Goal: Task Accomplishment & Management: Manage account settings

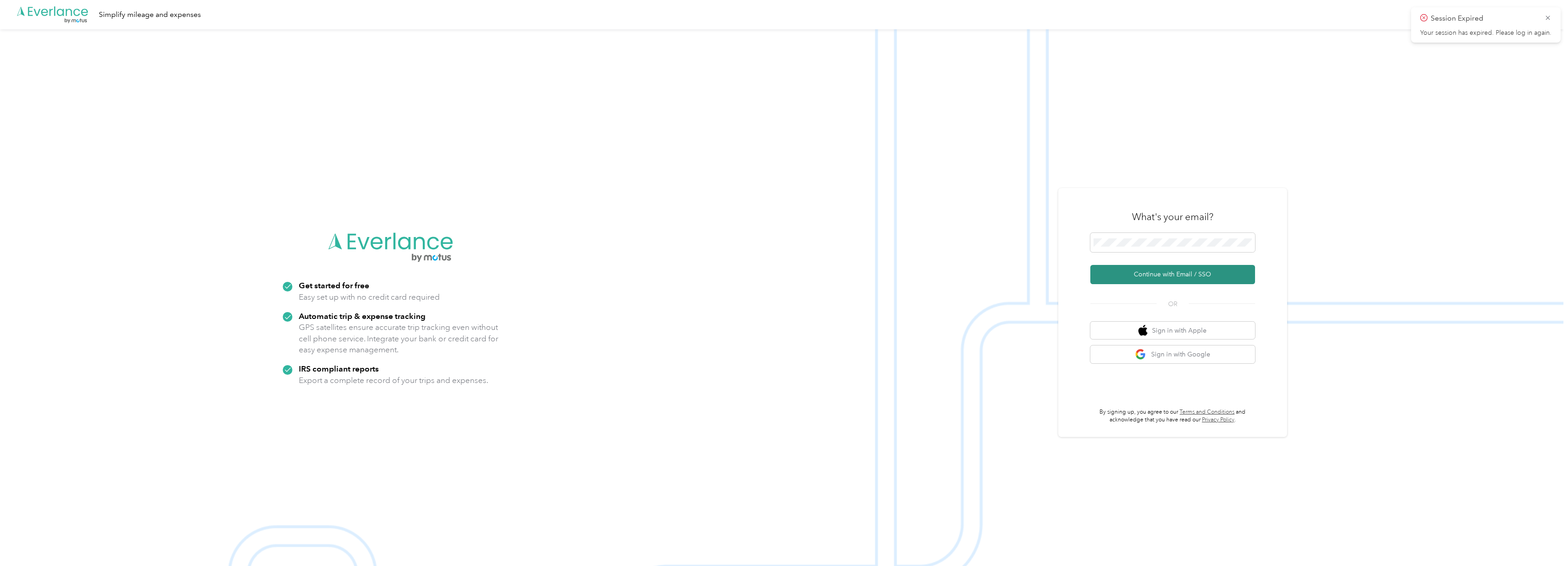
click at [1214, 266] on button "Continue with Email / SSO" at bounding box center [1172, 274] width 165 height 19
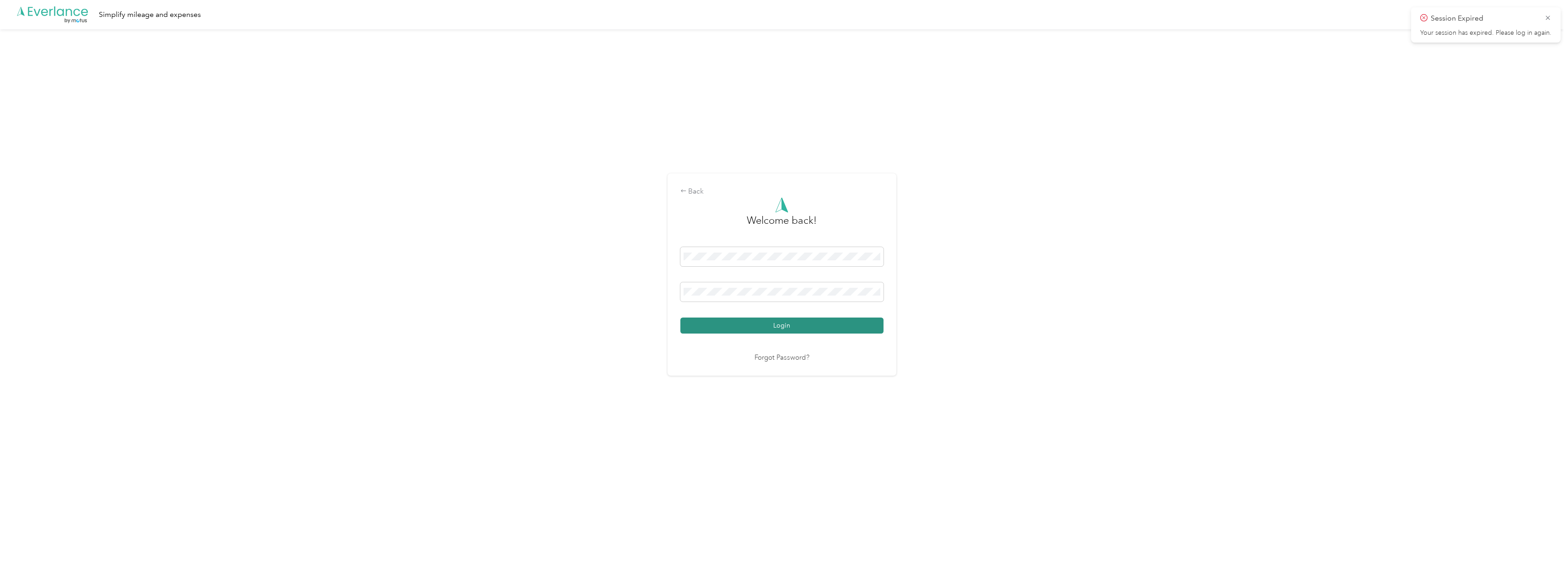
click at [799, 319] on button "Login" at bounding box center [782, 326] width 203 height 16
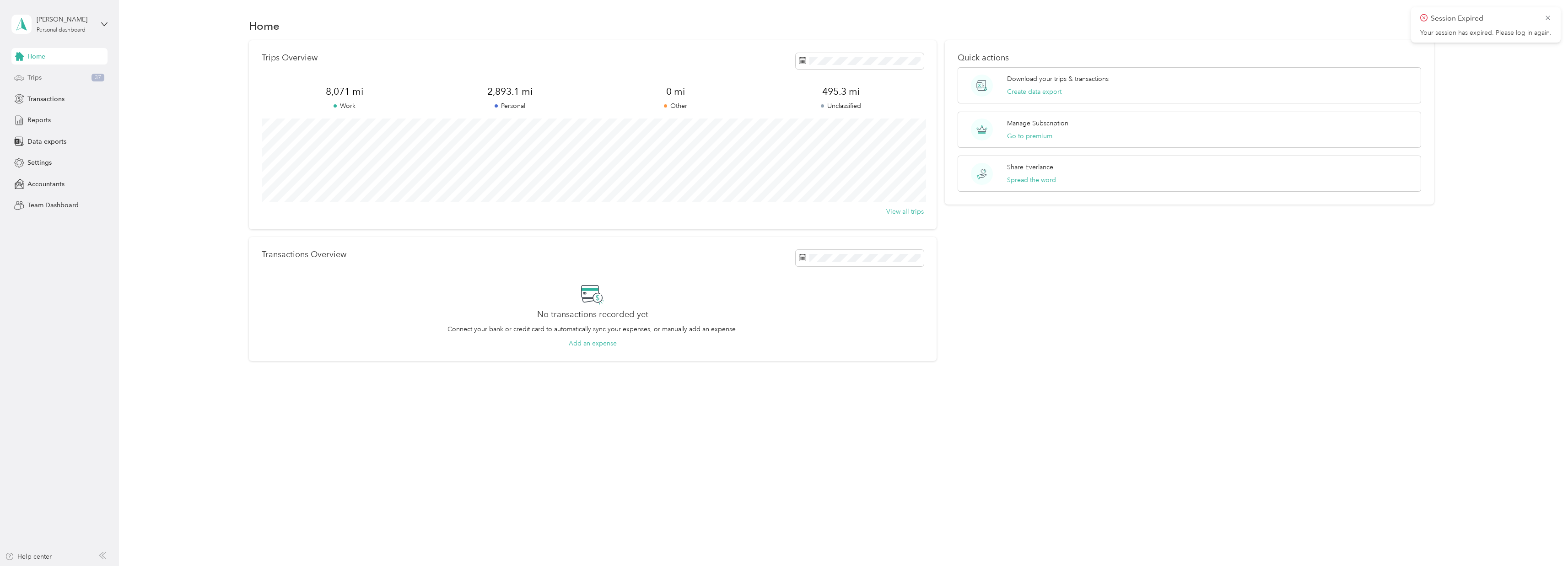
click at [72, 85] on div "Trips 37" at bounding box center [60, 77] width 96 height 16
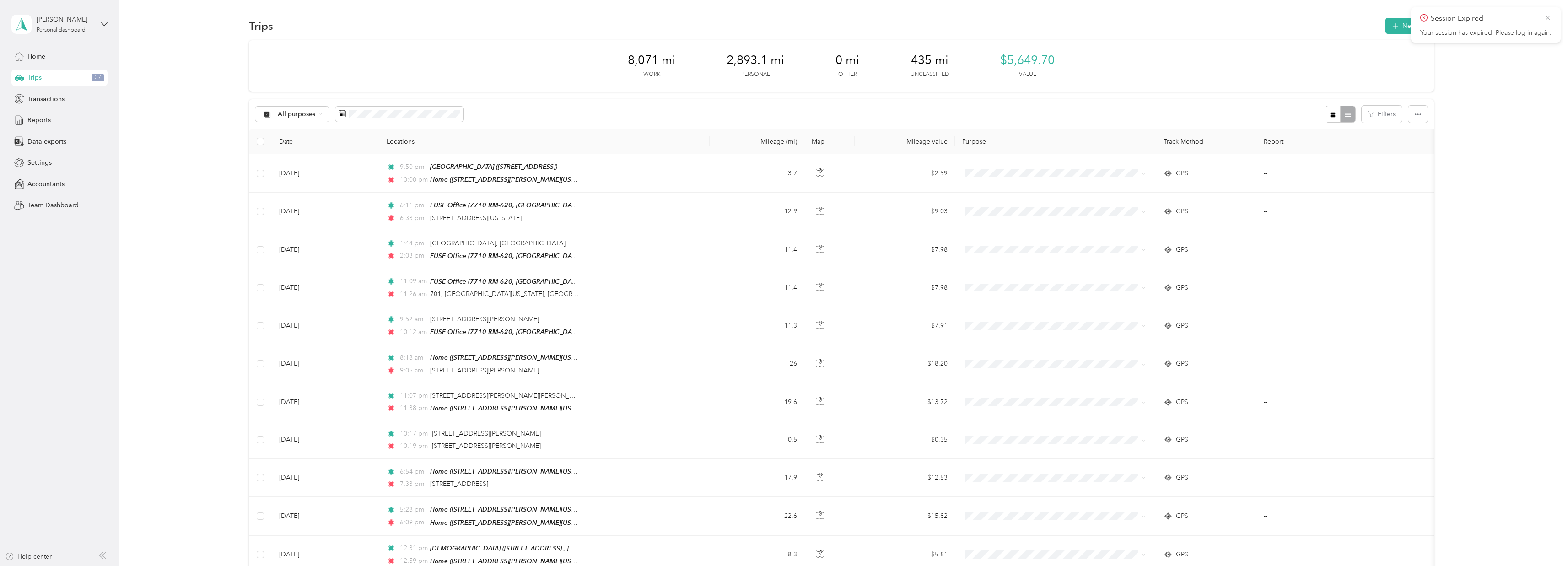
click at [1550, 19] on icon at bounding box center [1548, 18] width 7 height 9
click at [56, 95] on span "Transactions" at bounding box center [46, 99] width 37 height 10
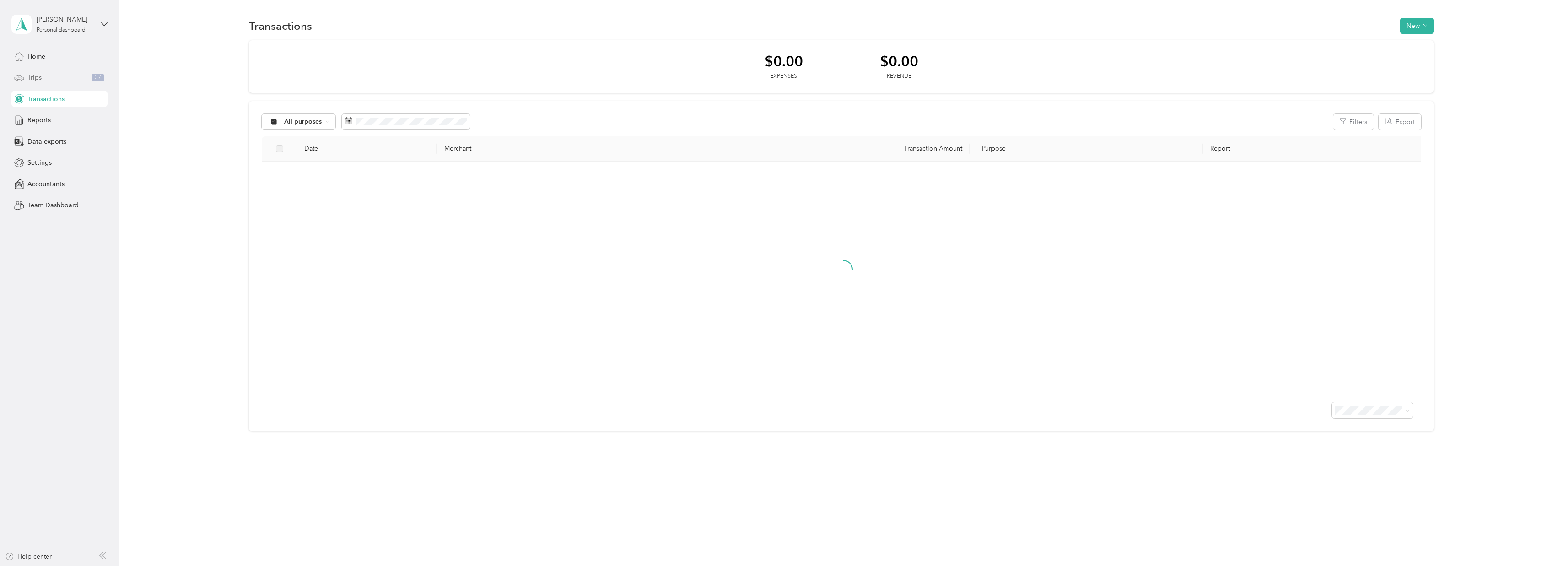
click at [51, 77] on div "Trips 37" at bounding box center [60, 77] width 96 height 16
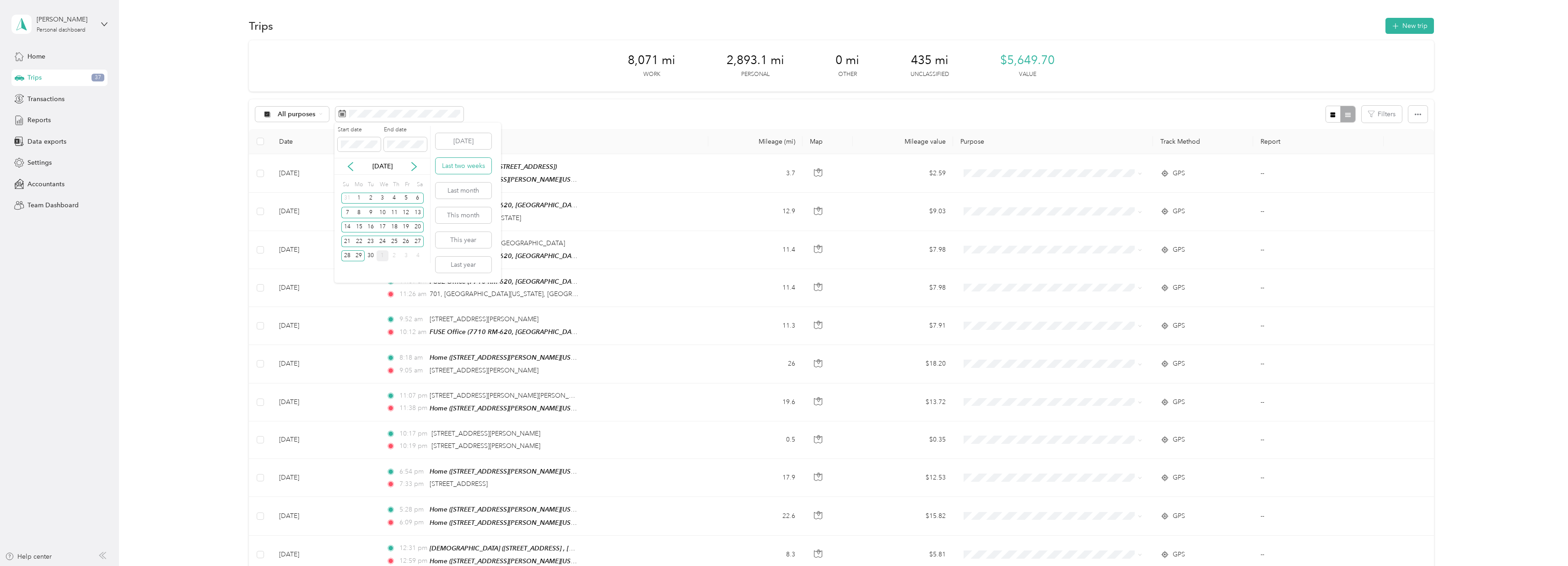
click at [456, 167] on button "Last two weeks" at bounding box center [464, 166] width 56 height 16
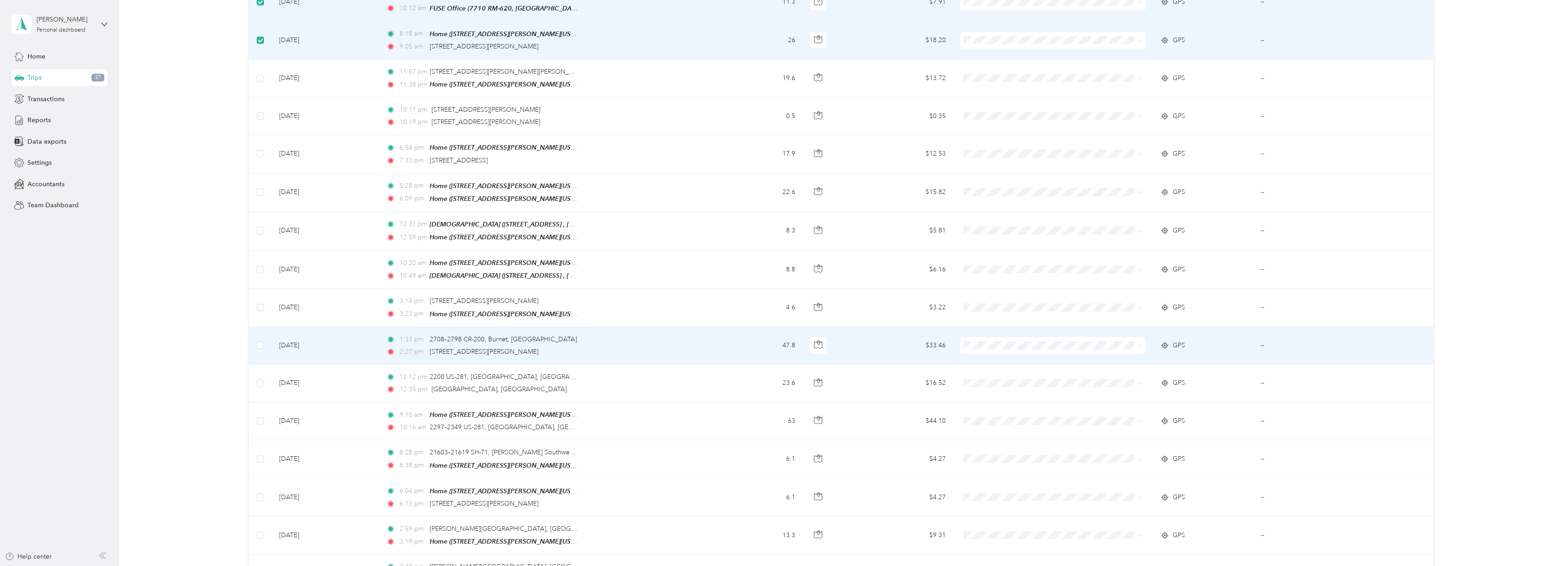
scroll to position [515, 0]
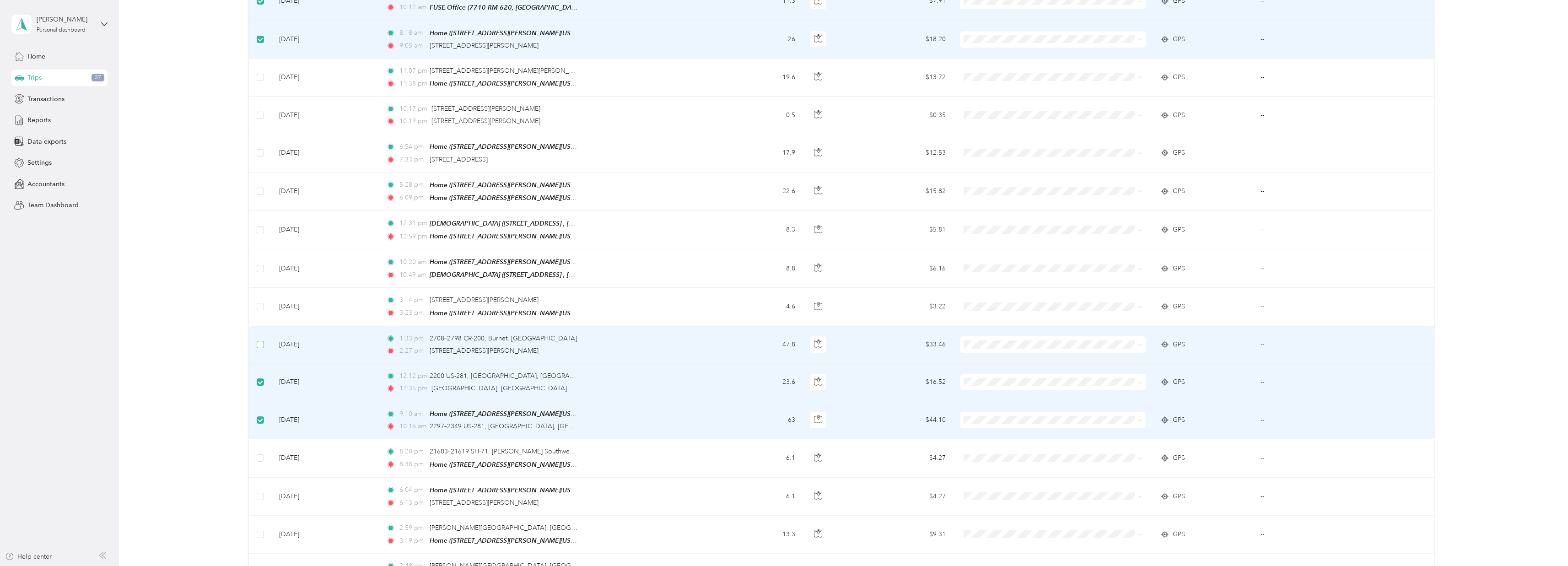
click at [258, 340] on label at bounding box center [261, 344] width 7 height 10
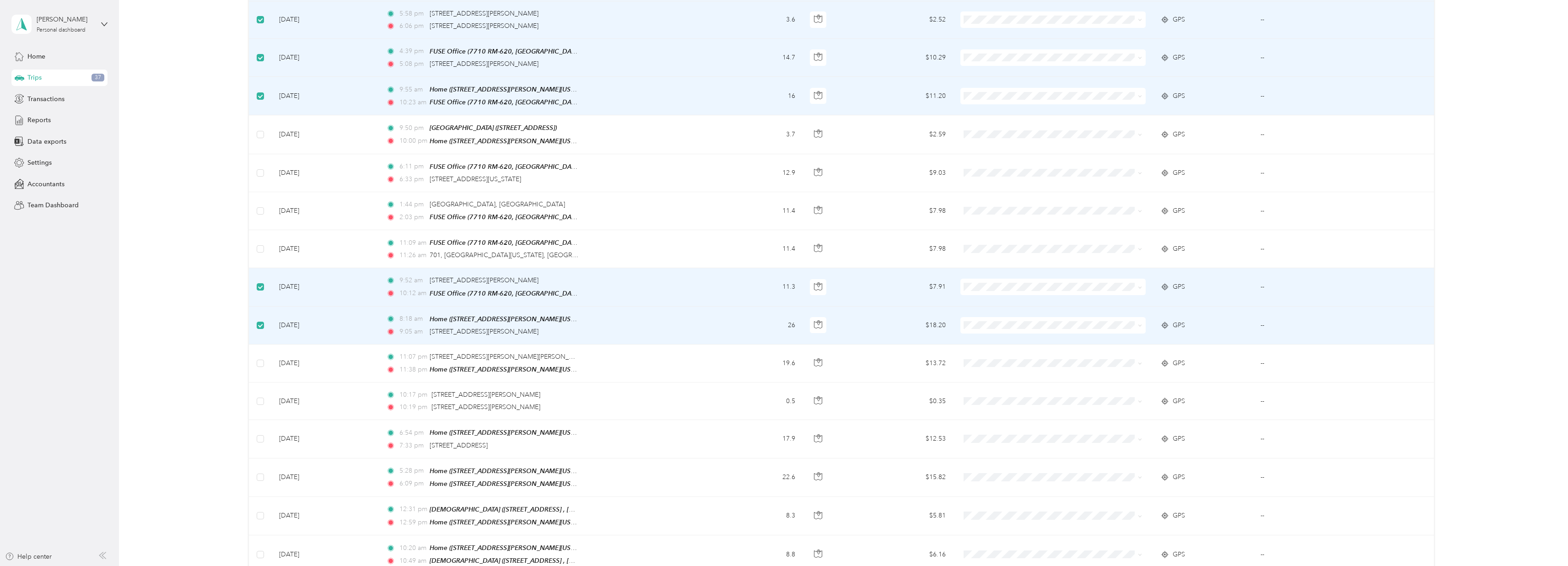
scroll to position [0, 0]
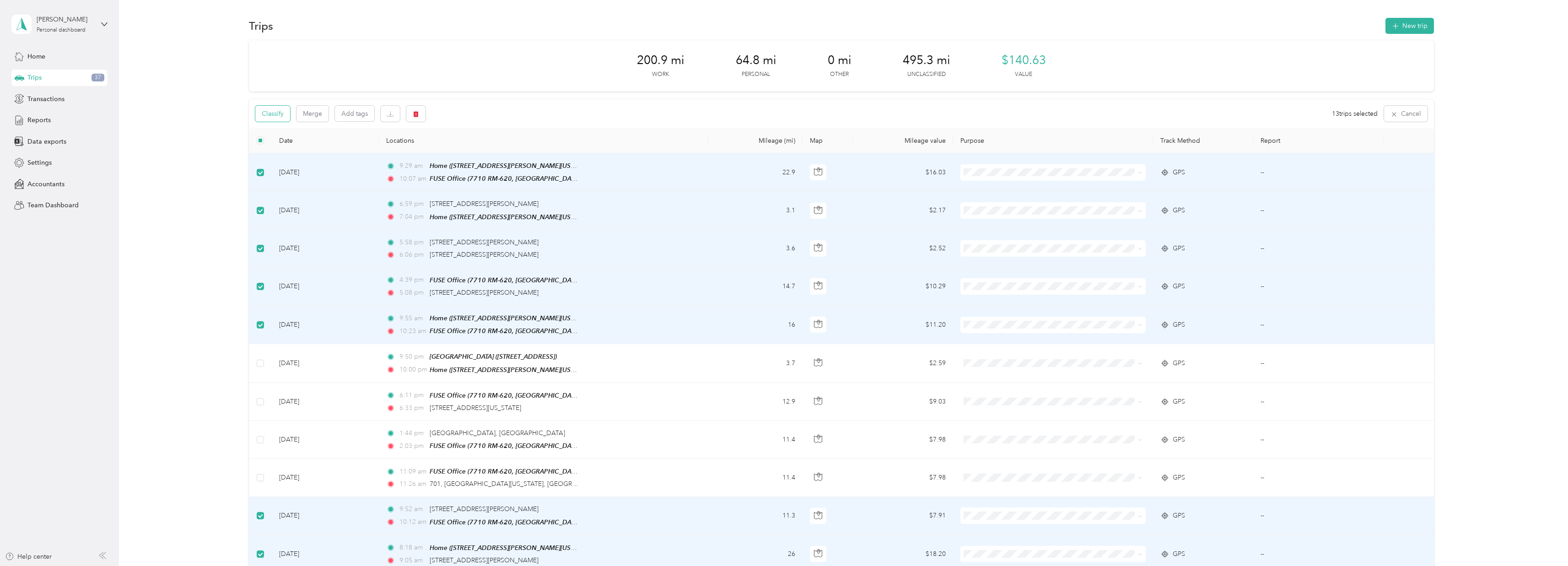
click at [279, 113] on button "Classify" at bounding box center [272, 114] width 35 height 16
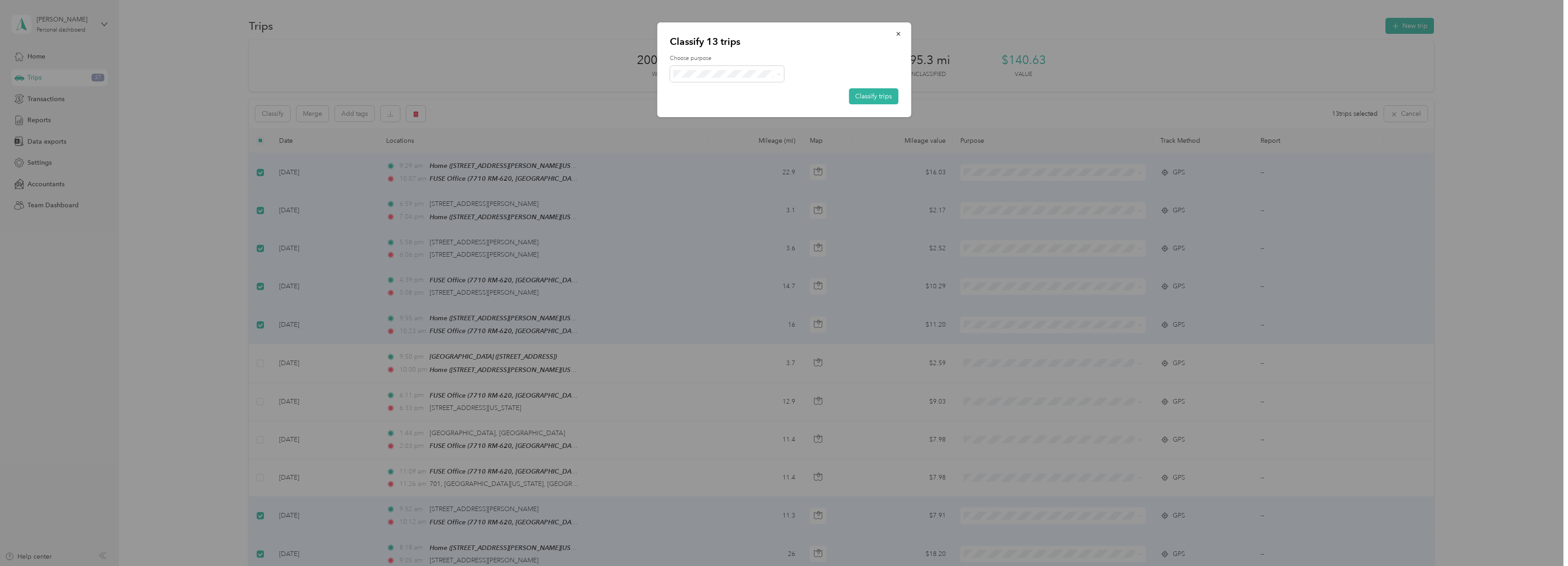
click at [712, 89] on span "Work" at bounding box center [735, 91] width 85 height 10
click at [861, 96] on button "Classify trips" at bounding box center [873, 96] width 49 height 16
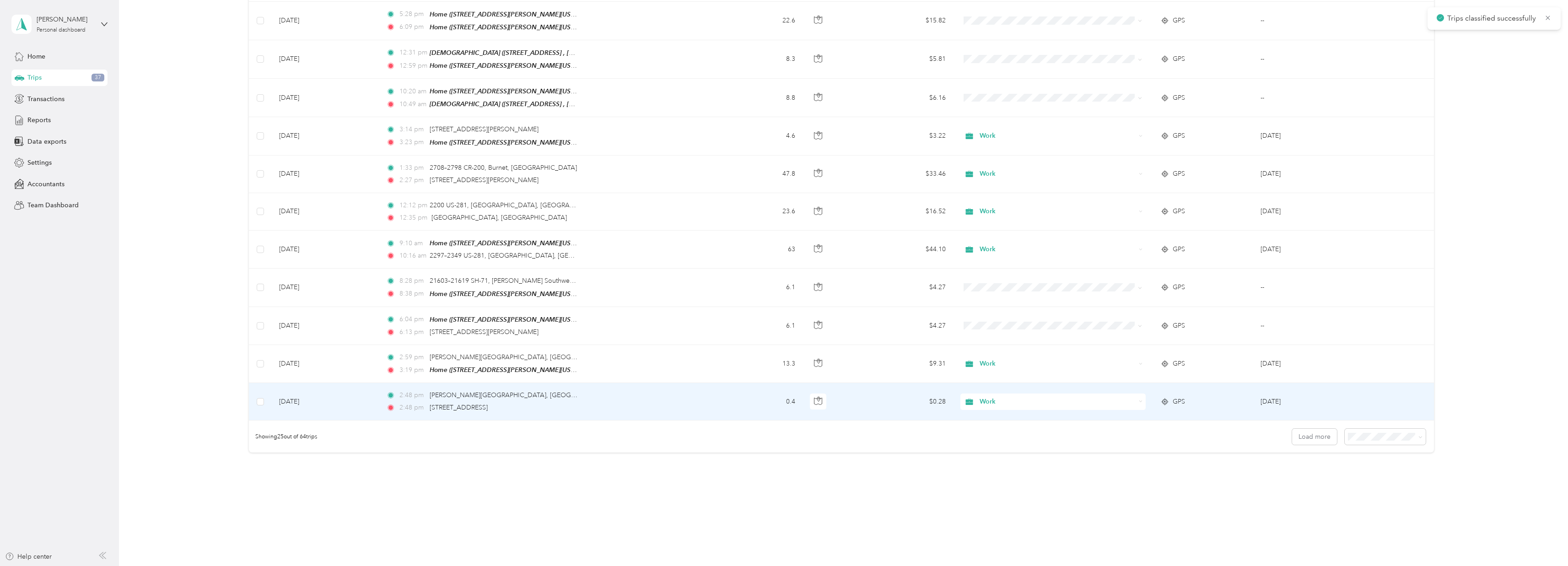
scroll to position [688, 0]
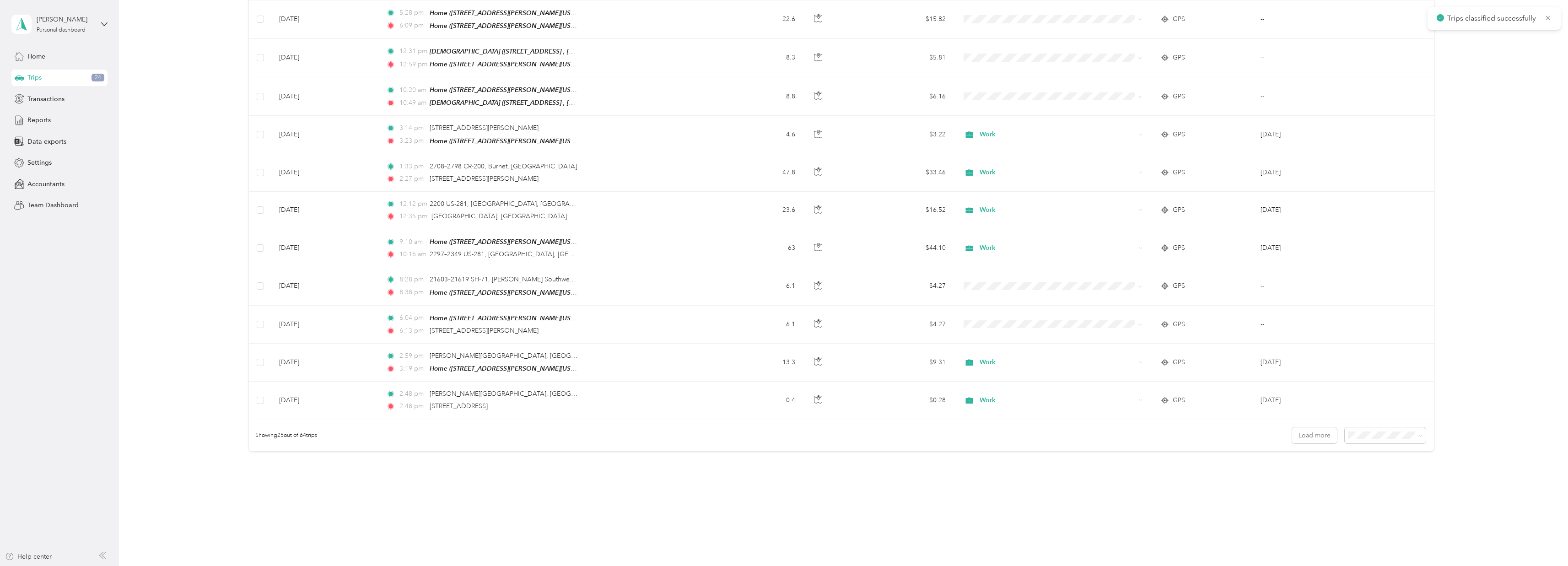
click at [1281, 426] on div "Showing 25 out of 64 trips Load more" at bounding box center [841, 435] width 1185 height 32
click at [1298, 427] on button "Load more" at bounding box center [1315, 435] width 45 height 16
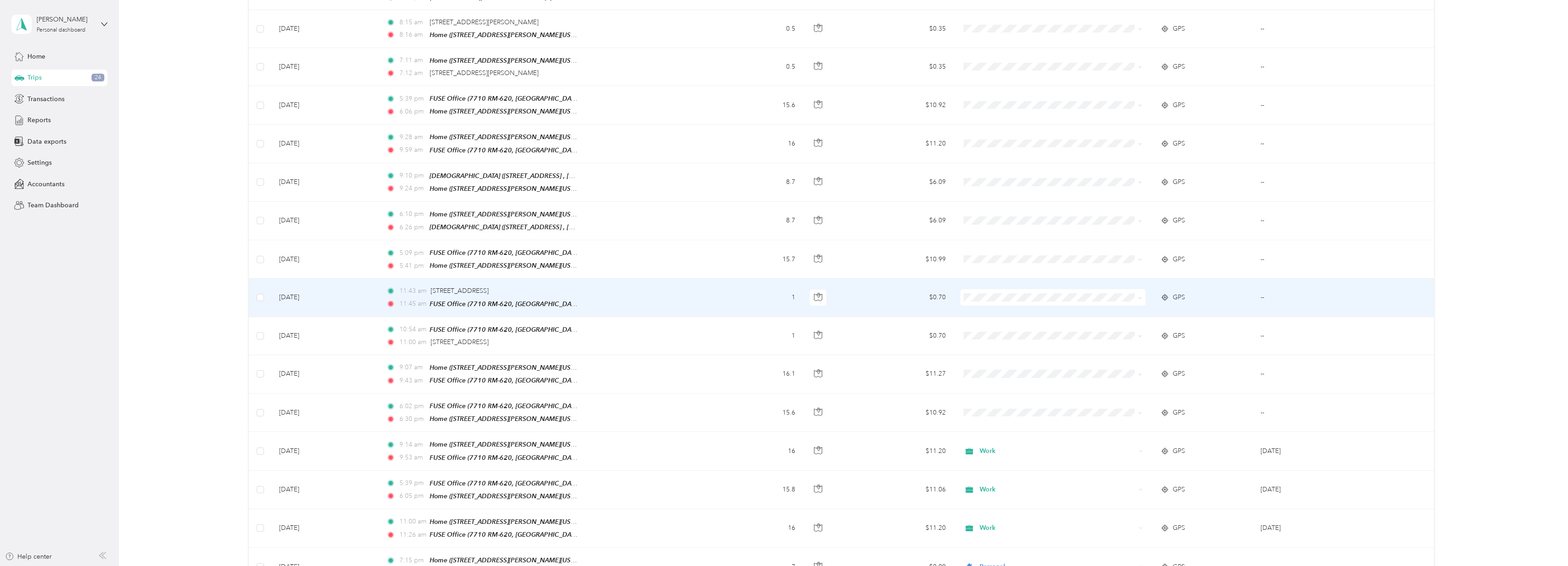
scroll to position [1145, 0]
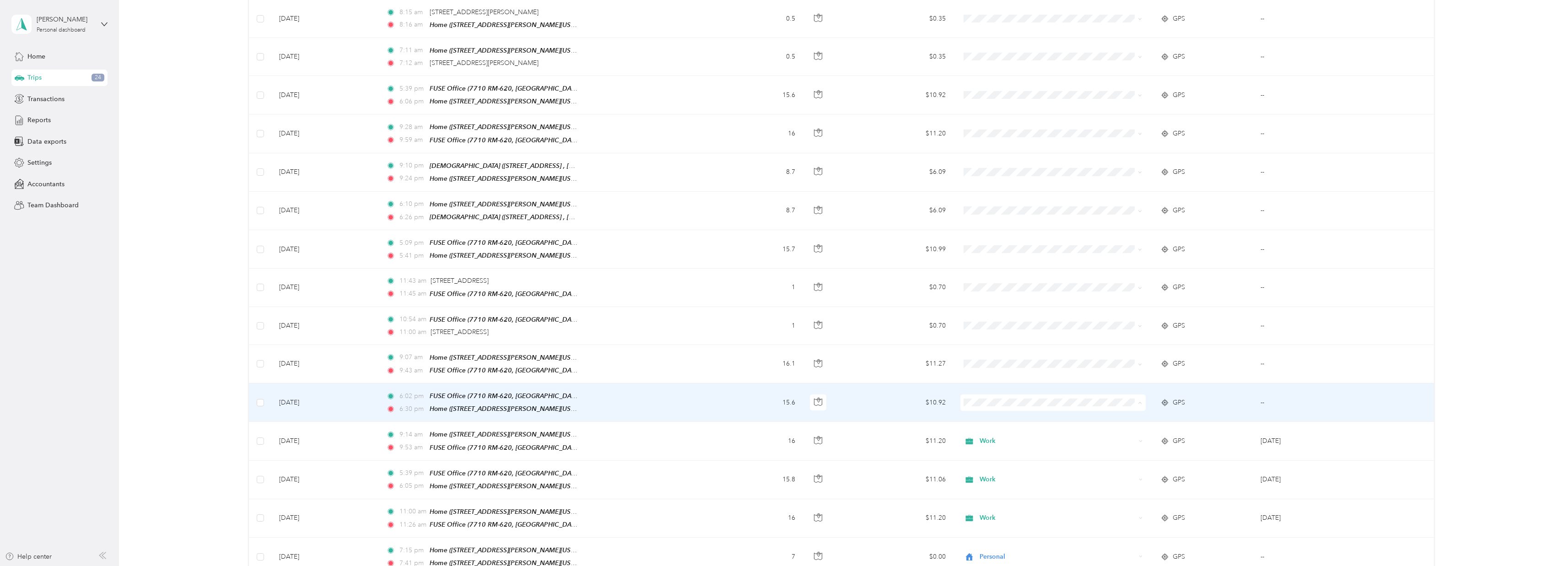
click at [1034, 393] on li "Work" at bounding box center [1050, 399] width 185 height 16
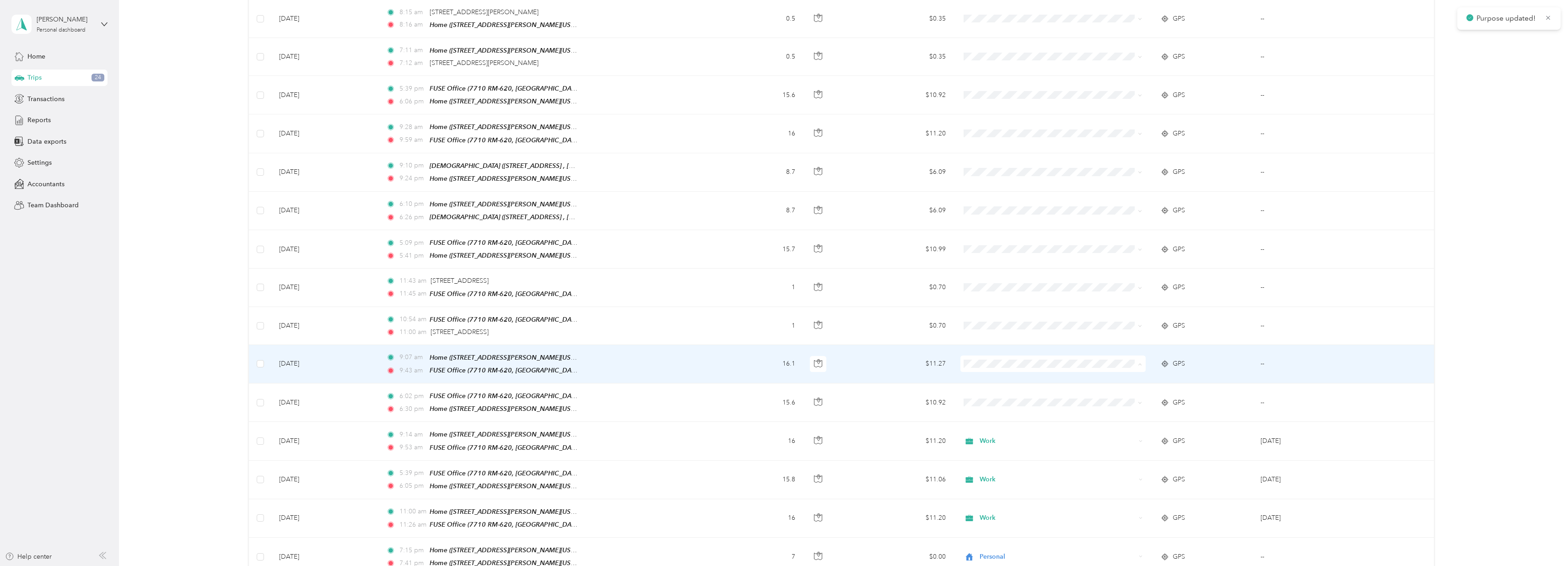
click at [1020, 362] on span "Work" at bounding box center [1059, 362] width 156 height 10
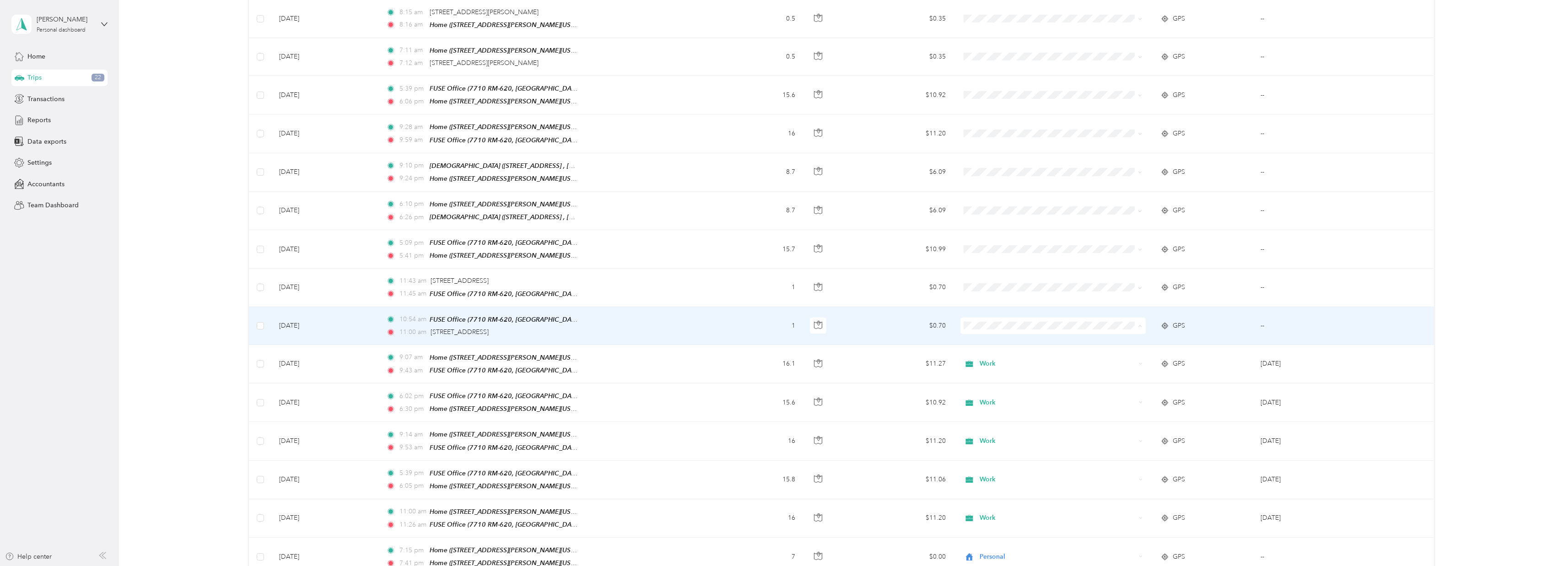
click at [989, 320] on li "Work" at bounding box center [1050, 324] width 185 height 16
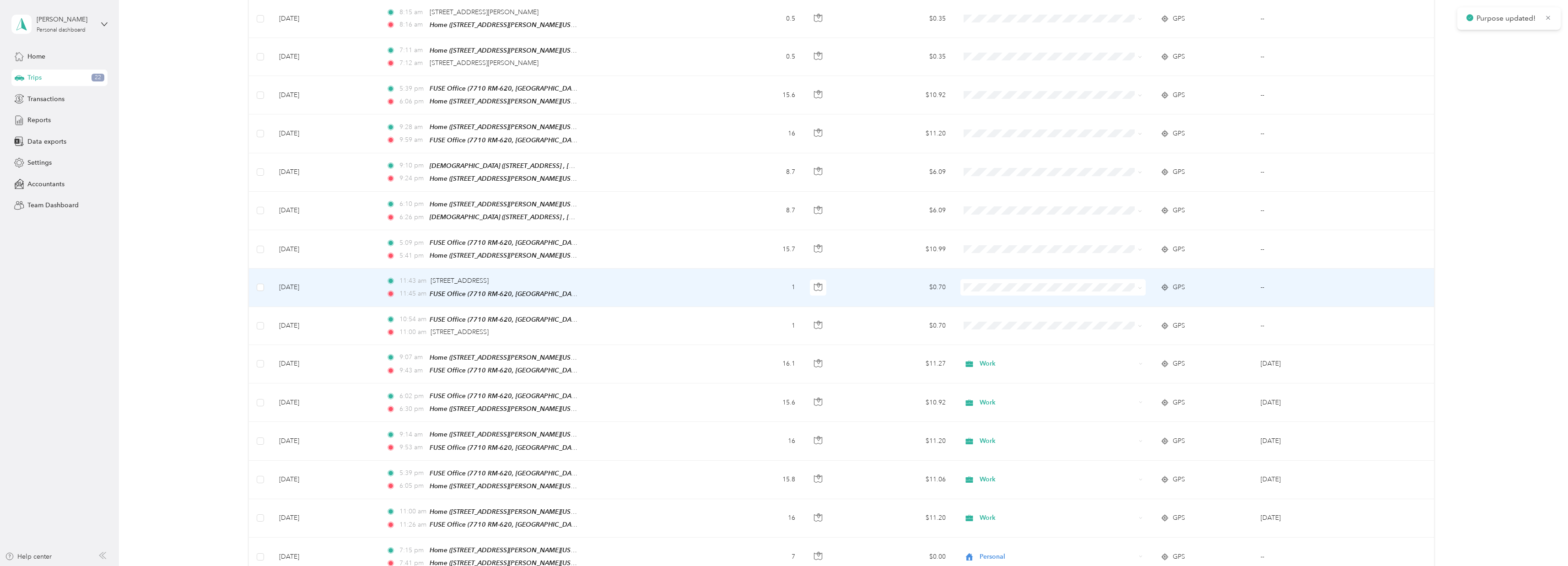
click at [996, 283] on span "Work" at bounding box center [1059, 287] width 156 height 10
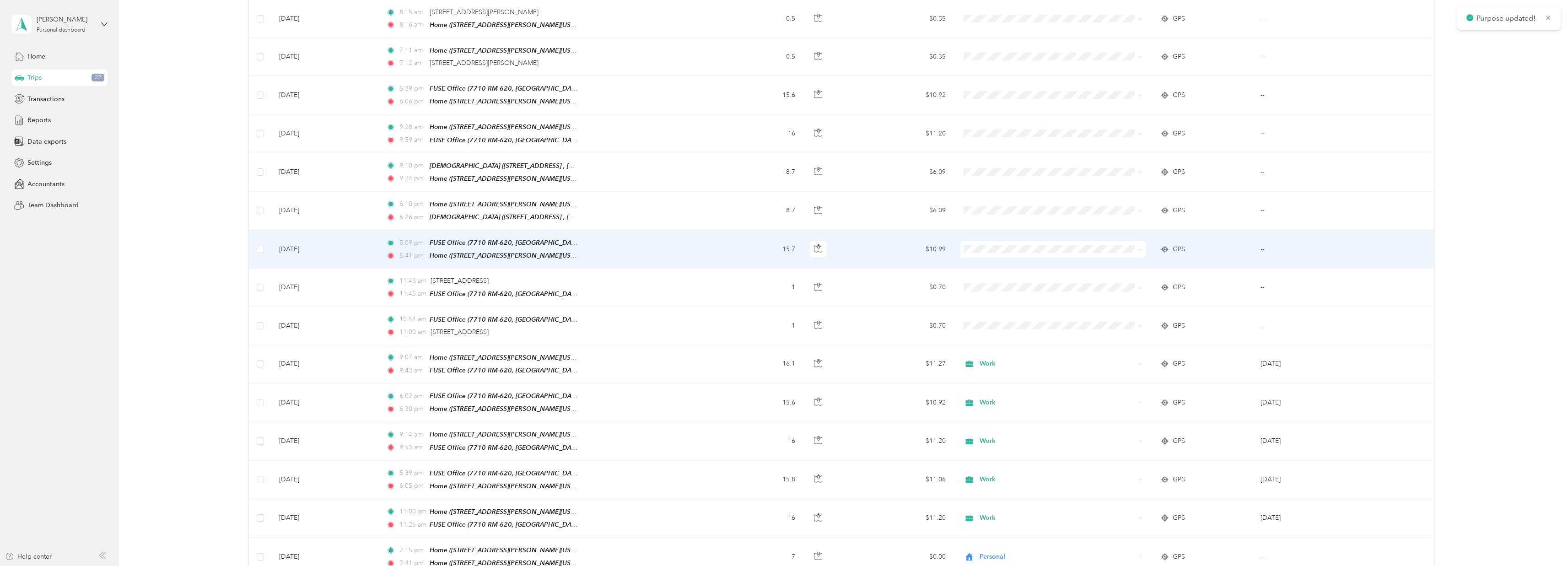
click at [1005, 248] on span "Work" at bounding box center [1059, 249] width 156 height 10
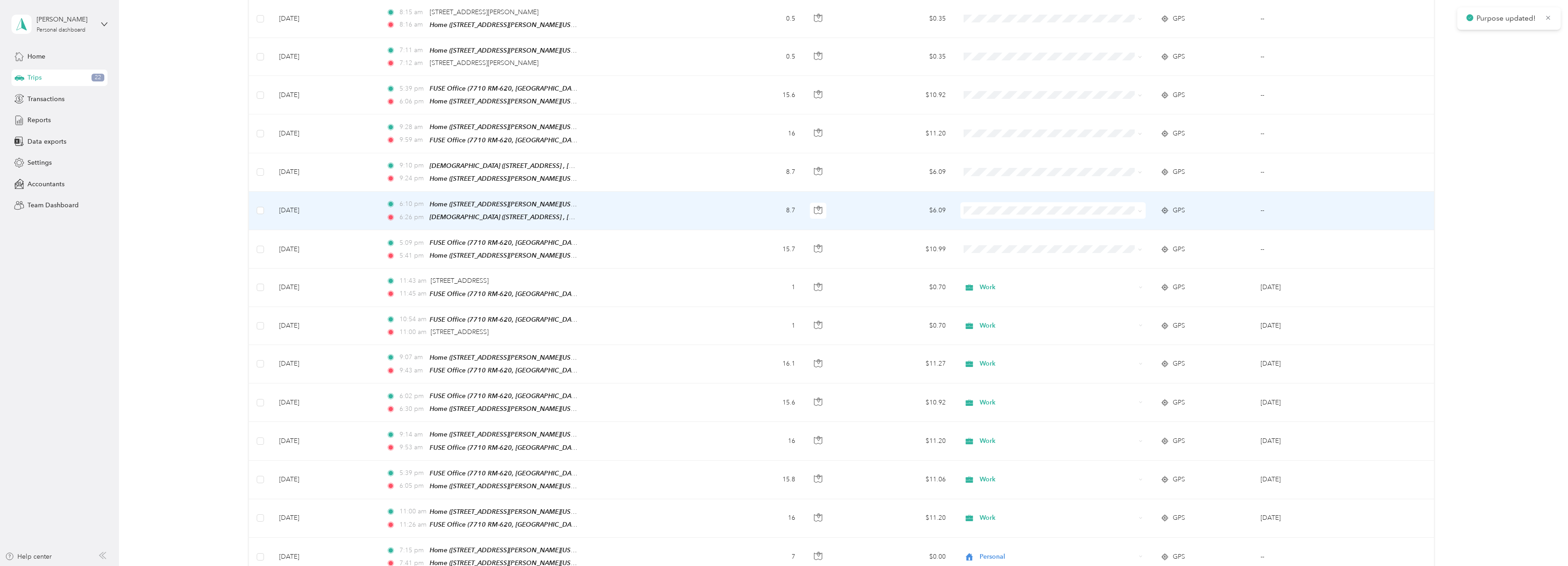
click at [1010, 206] on td at bounding box center [1053, 211] width 200 height 38
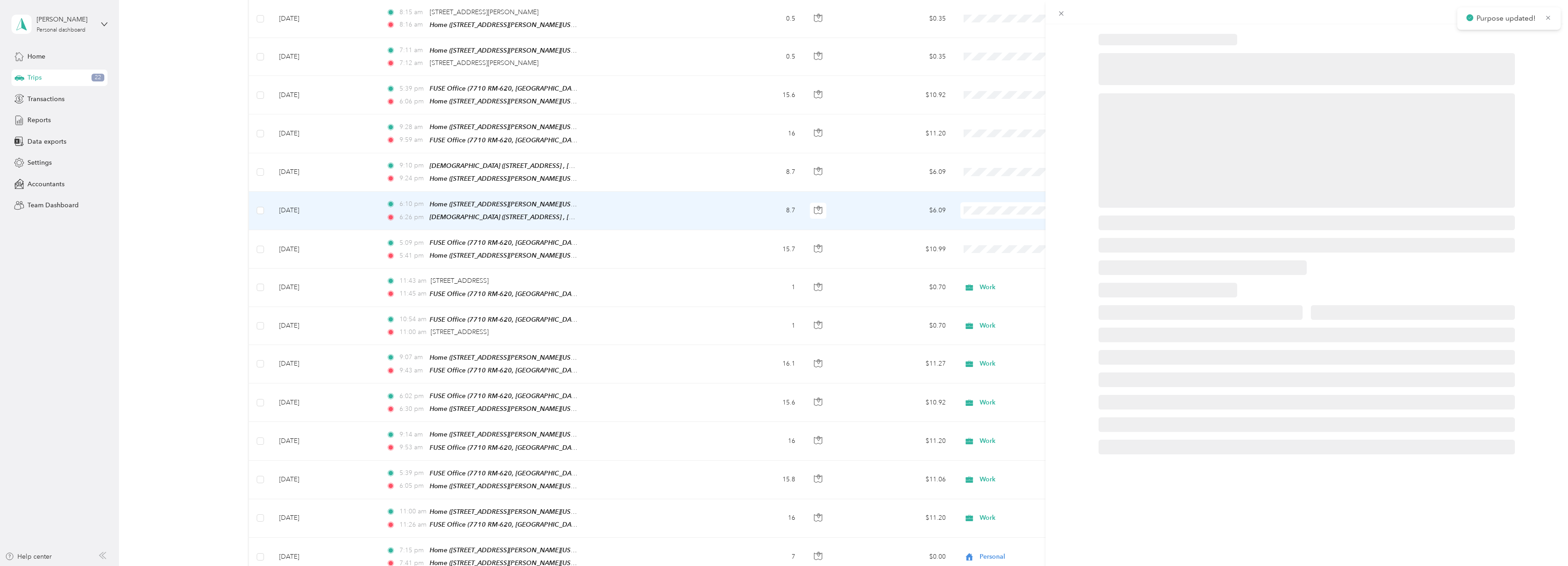
click at [1009, 200] on div at bounding box center [784, 283] width 1568 height 566
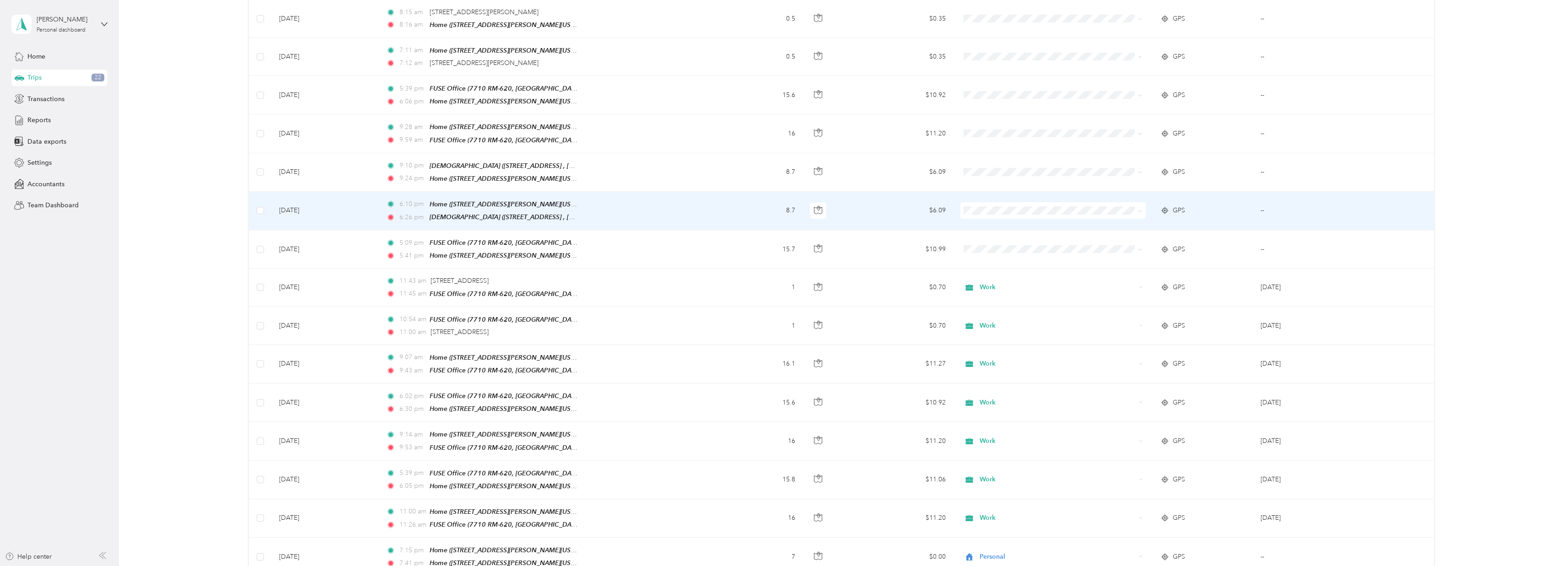
click at [1001, 225] on span "Personal" at bounding box center [1059, 227] width 156 height 10
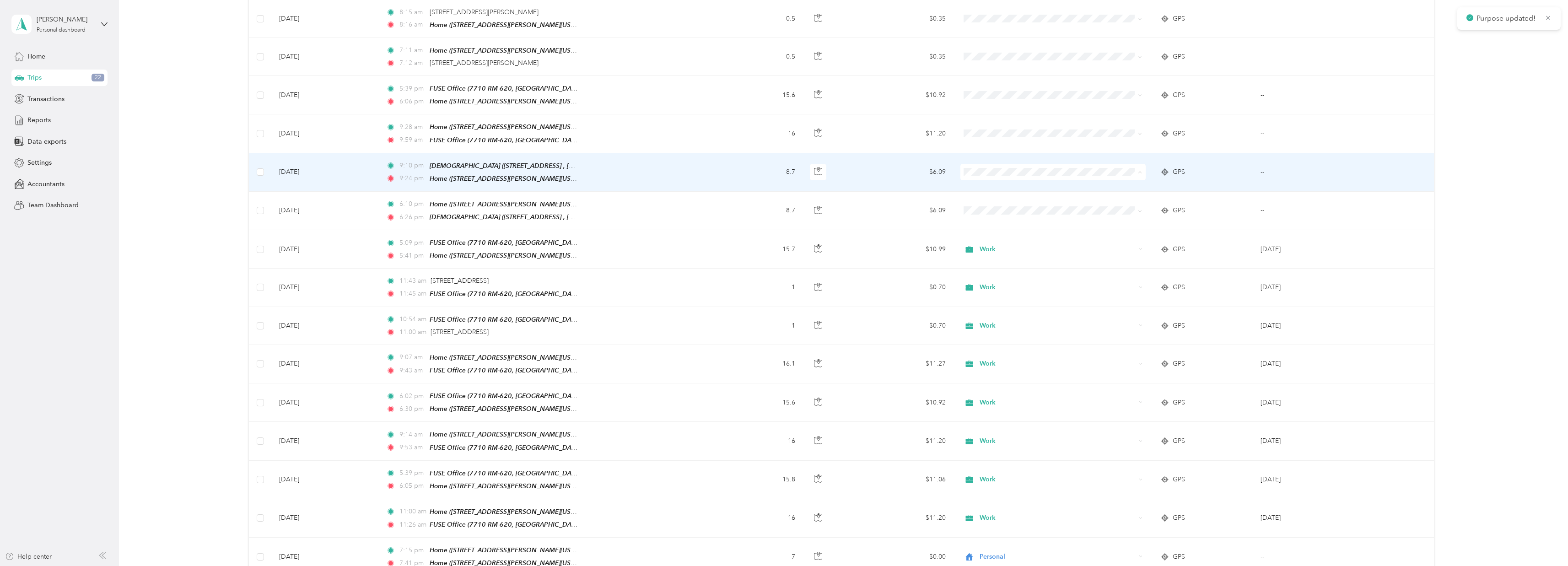
click at [999, 187] on span "Personal" at bounding box center [1059, 190] width 156 height 10
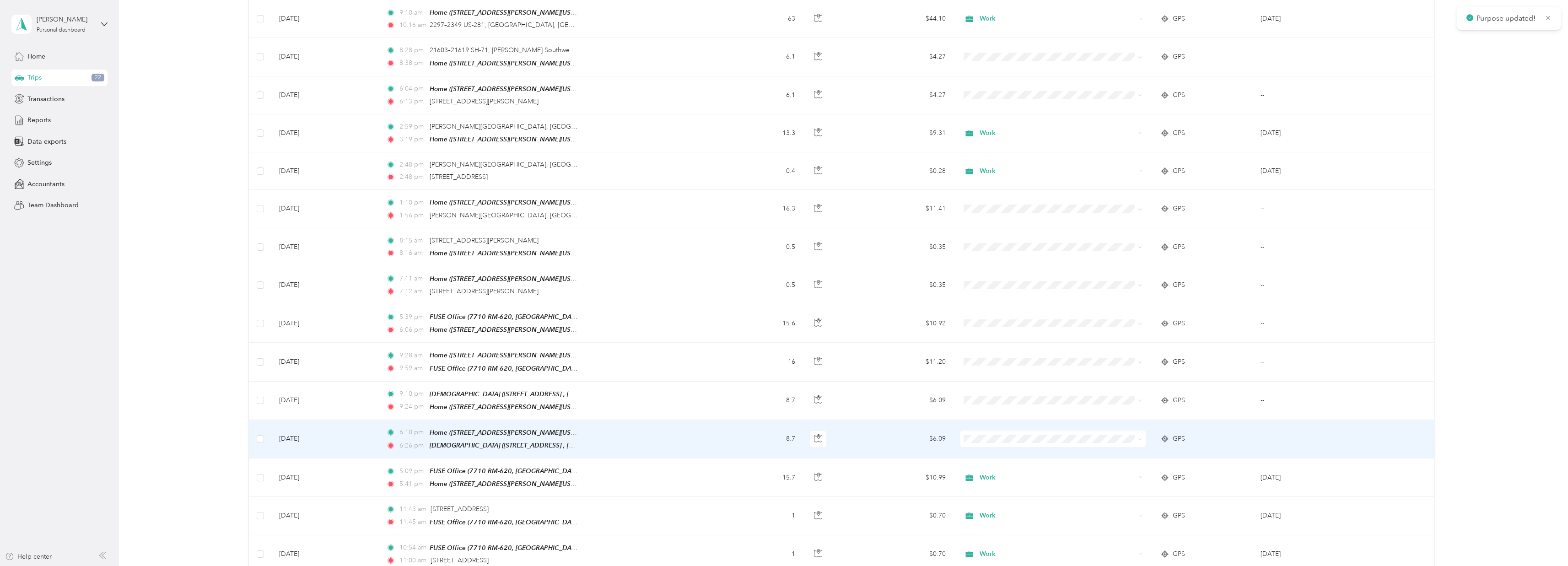
scroll to position [917, 0]
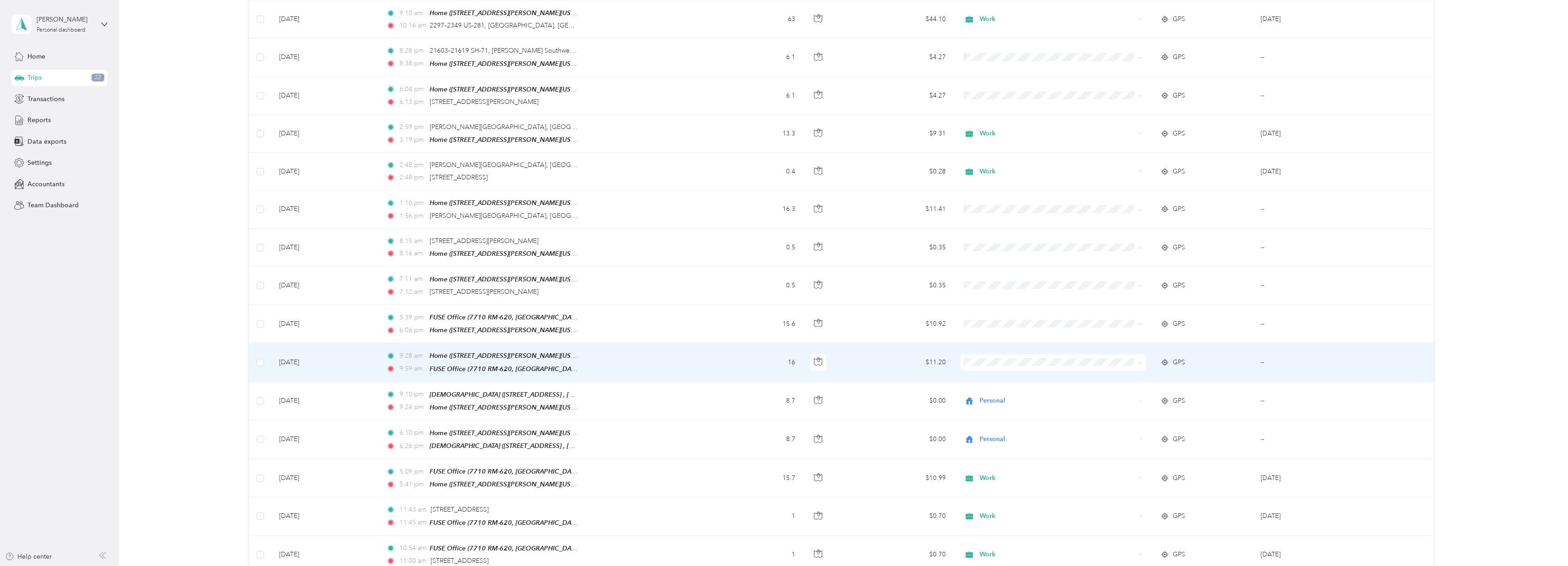
click at [986, 360] on span "Work" at bounding box center [1059, 363] width 156 height 10
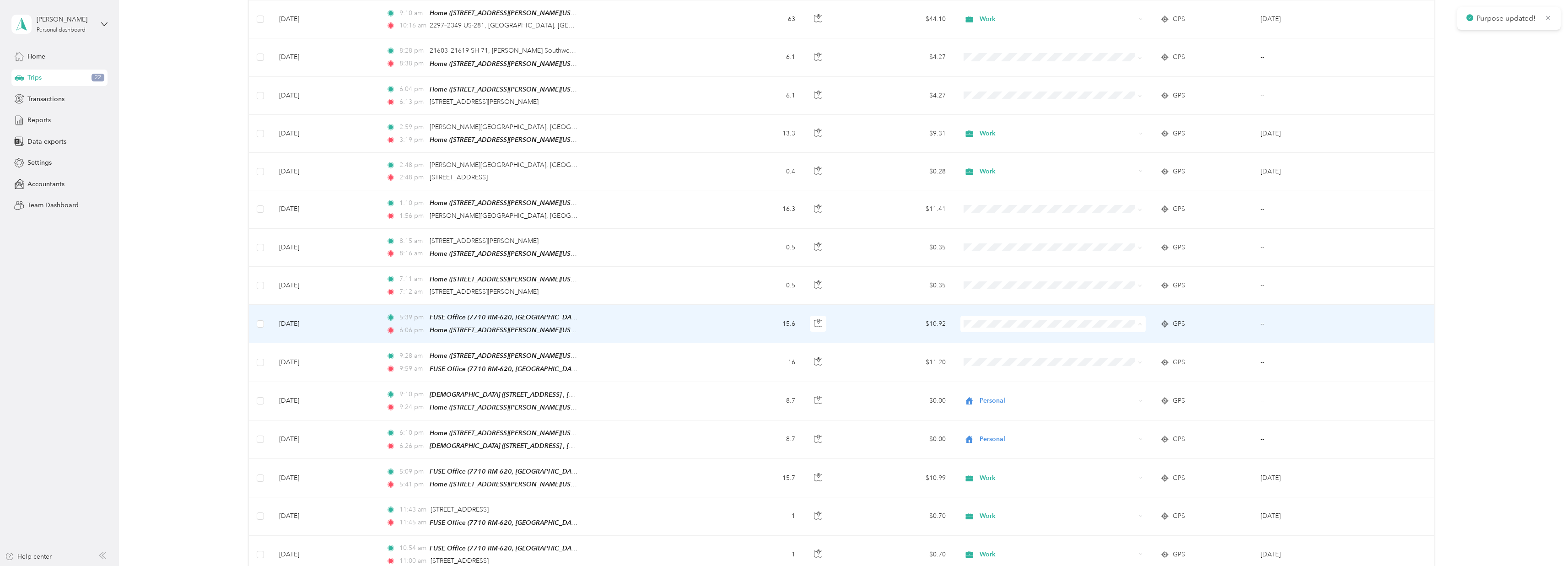
click at [993, 327] on span "Work" at bounding box center [1059, 327] width 156 height 10
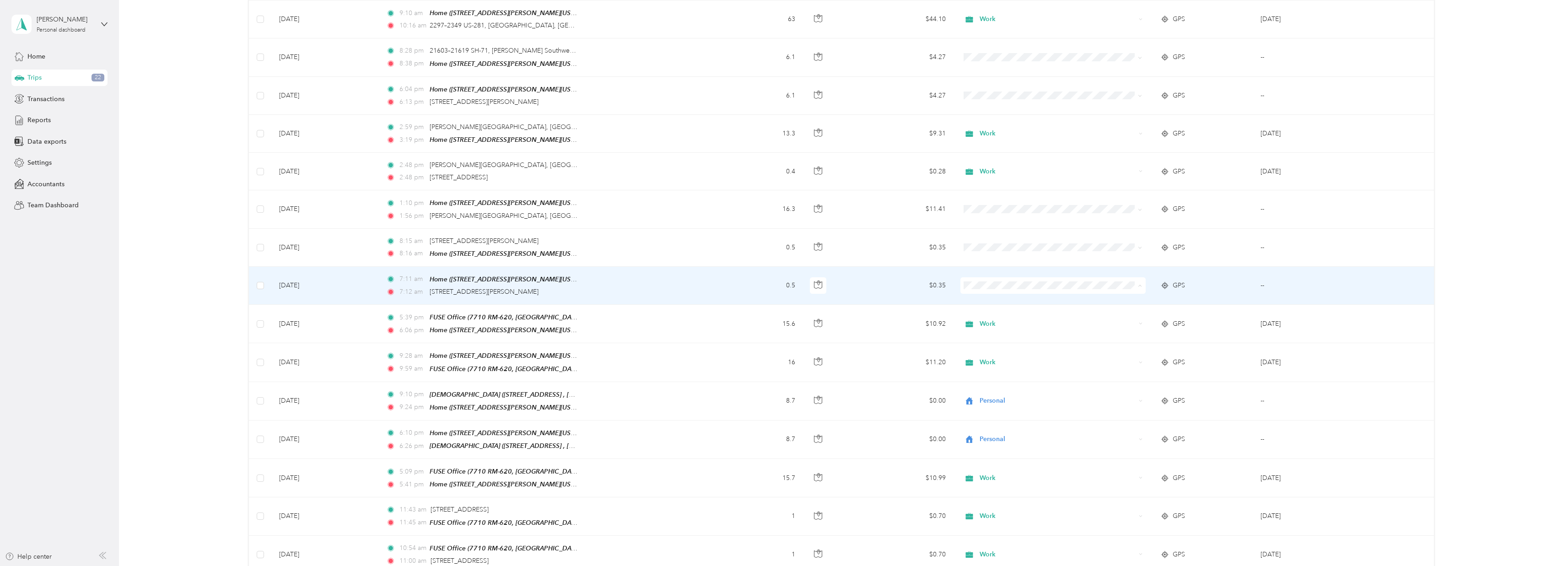
click at [987, 300] on li "Personal" at bounding box center [1050, 306] width 185 height 16
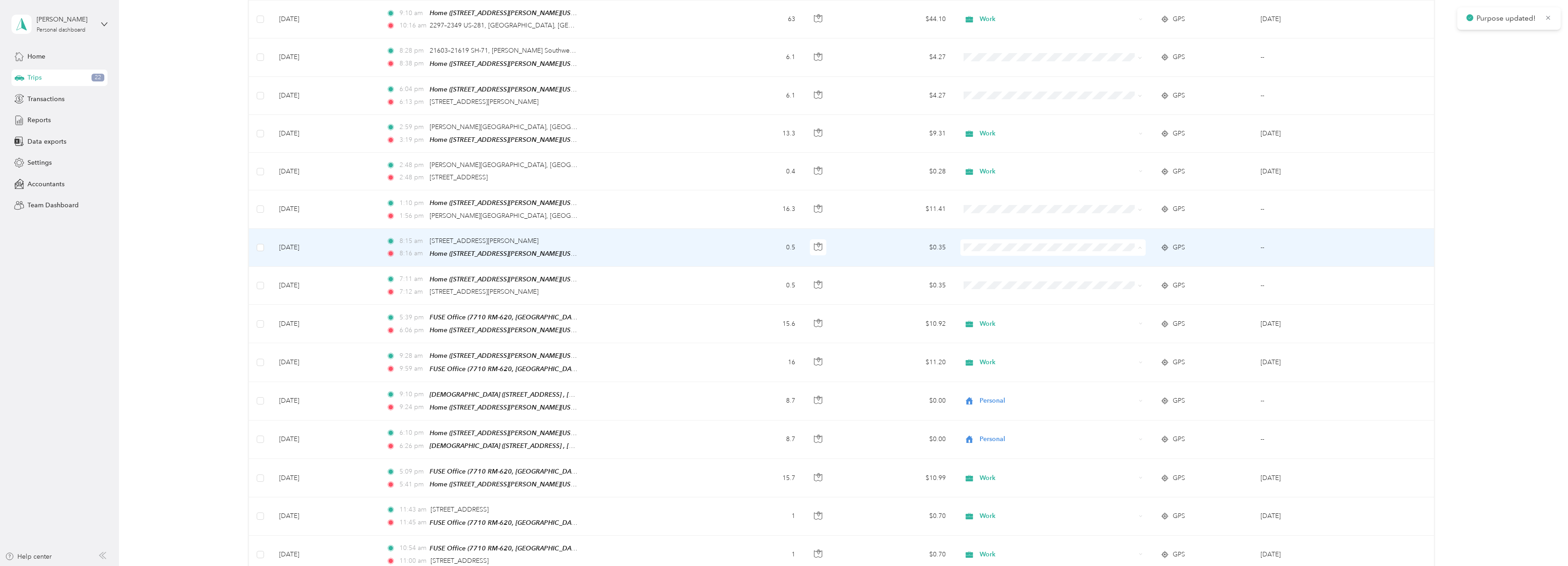
click at [994, 262] on li "Personal" at bounding box center [1050, 268] width 185 height 16
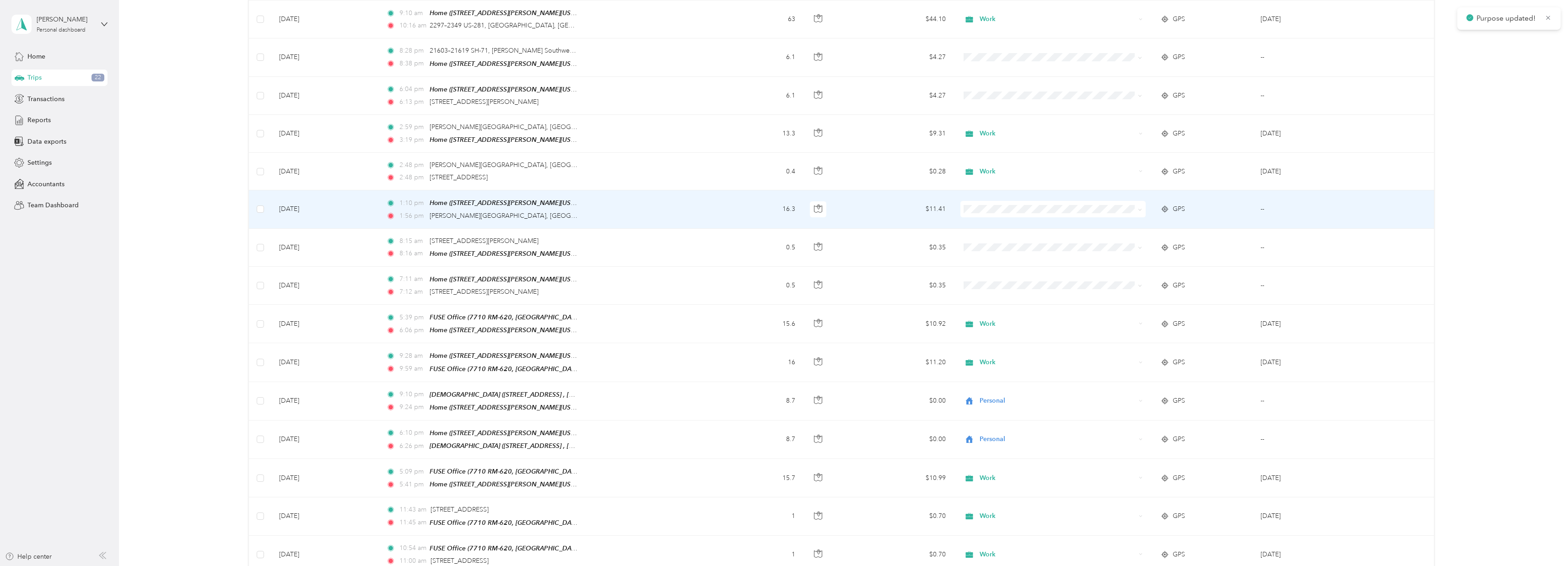
click at [994, 214] on span "Work" at bounding box center [1059, 212] width 156 height 10
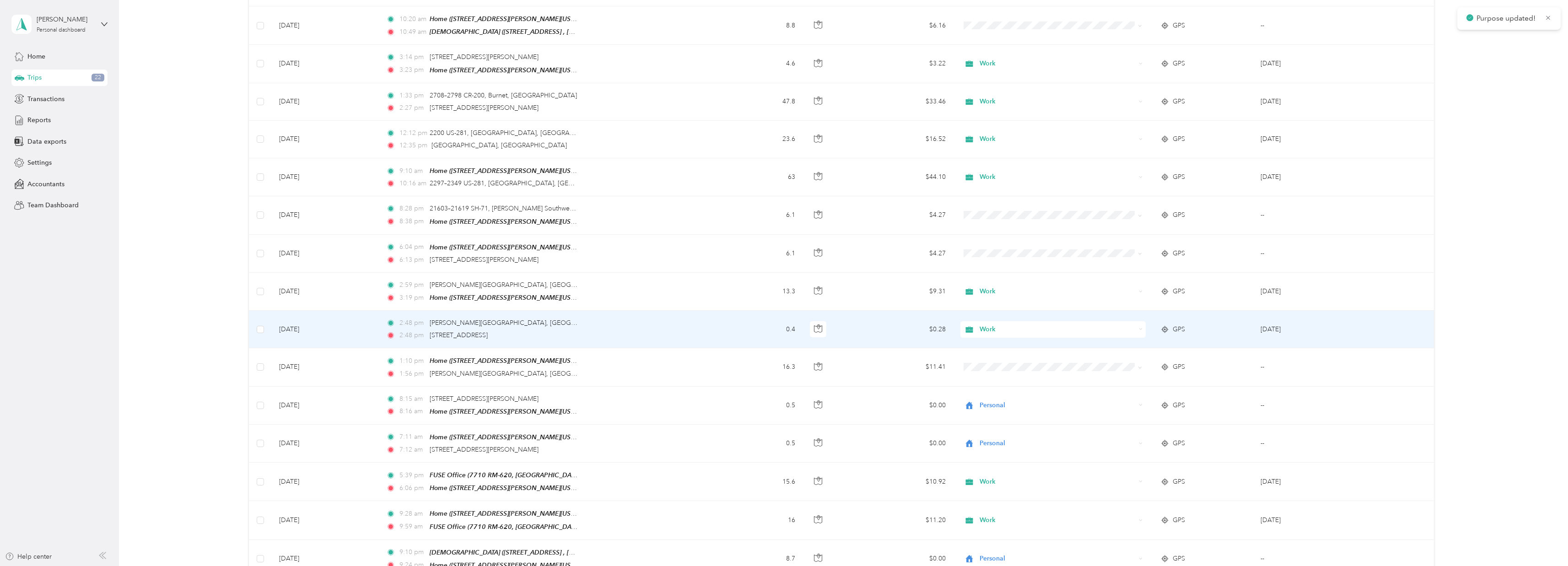
scroll to position [745, 0]
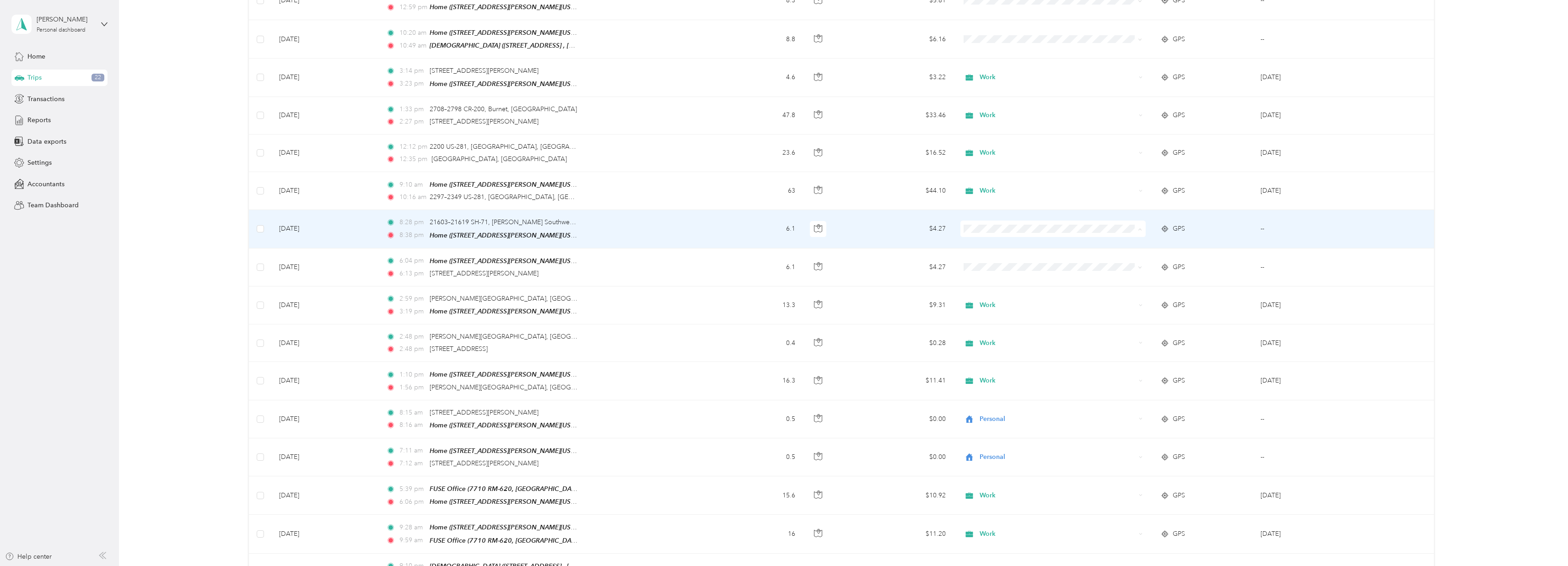
click at [991, 245] on li "Personal" at bounding box center [1050, 251] width 185 height 16
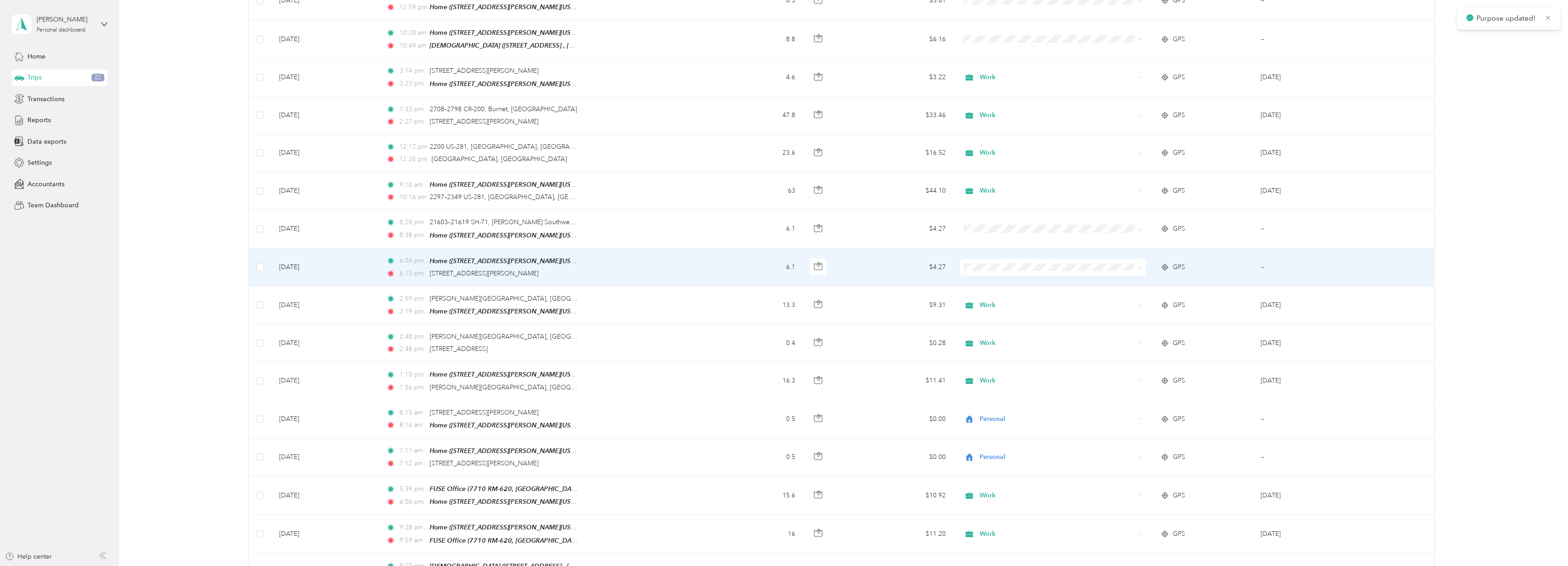
click at [1016, 288] on span "Personal" at bounding box center [1059, 289] width 156 height 10
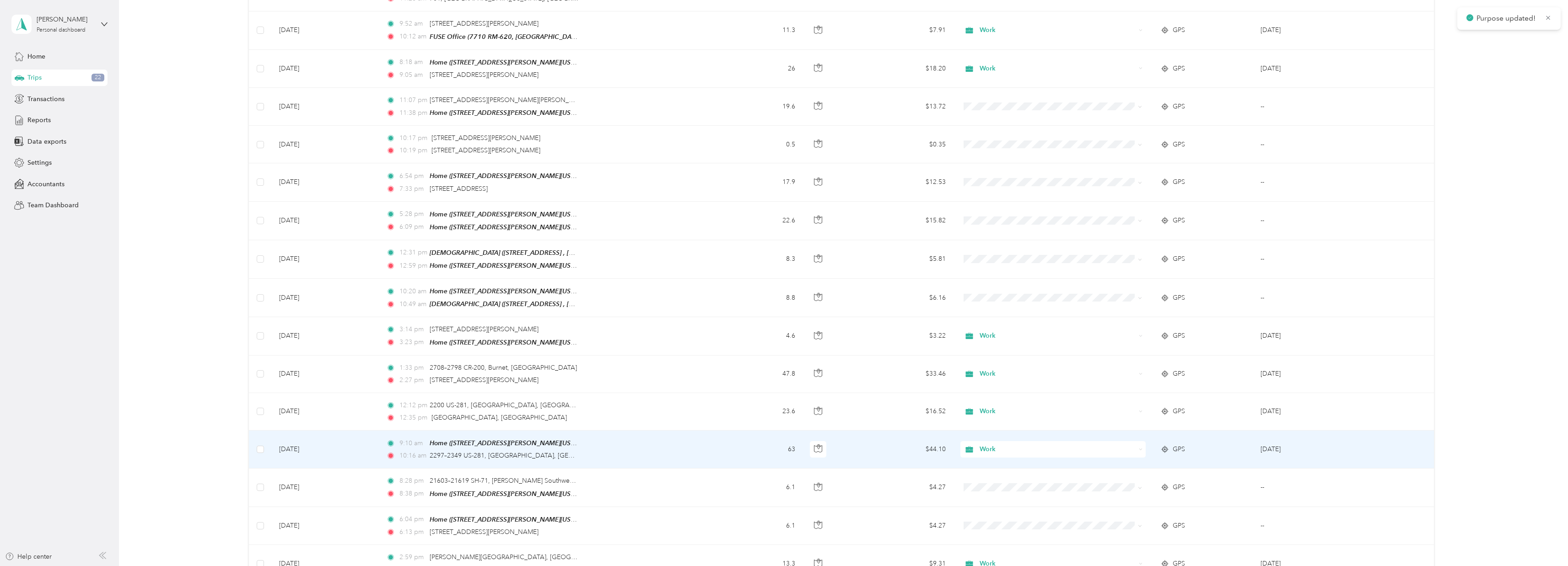
scroll to position [459, 0]
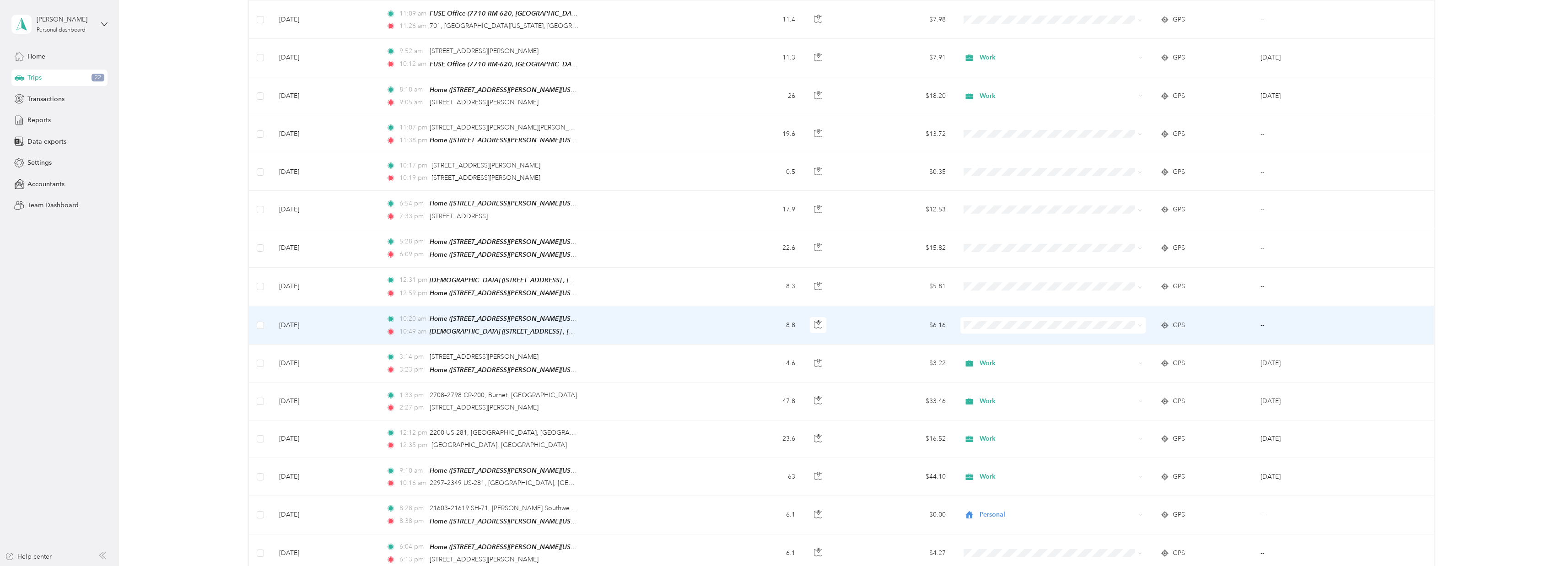
click at [1005, 343] on li "Personal" at bounding box center [1050, 348] width 185 height 16
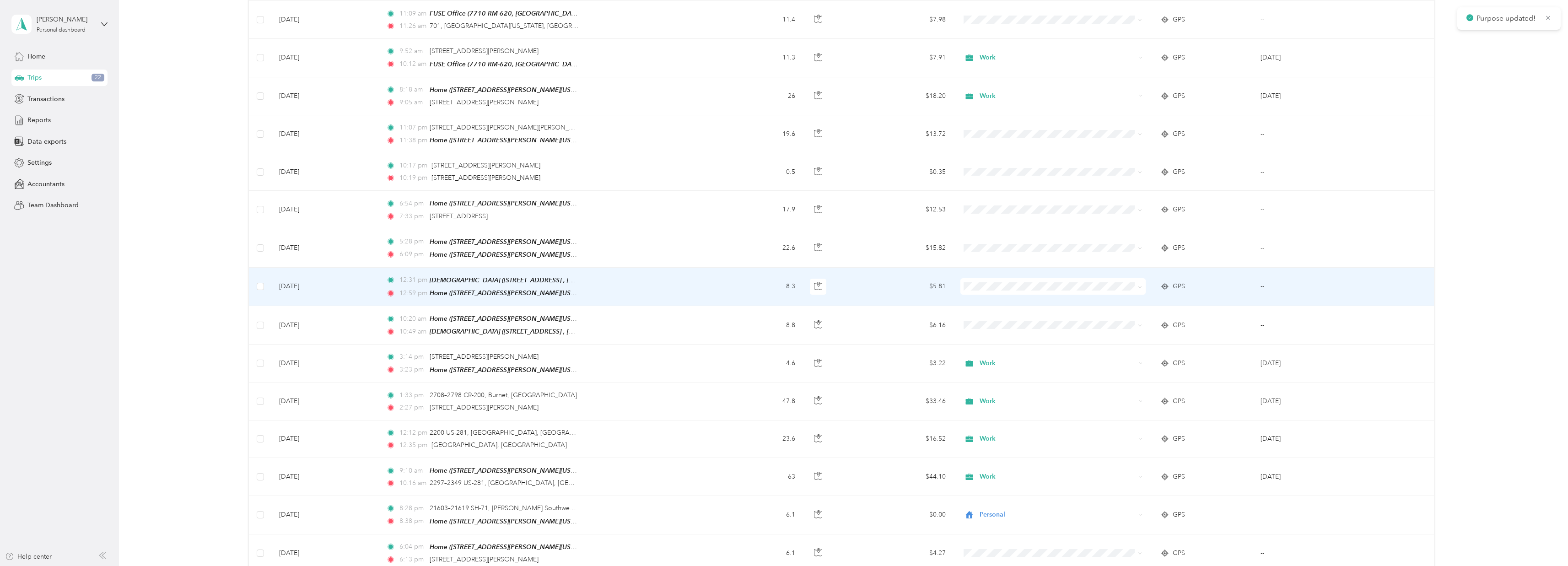
click at [1007, 312] on span "Personal" at bounding box center [1059, 312] width 156 height 10
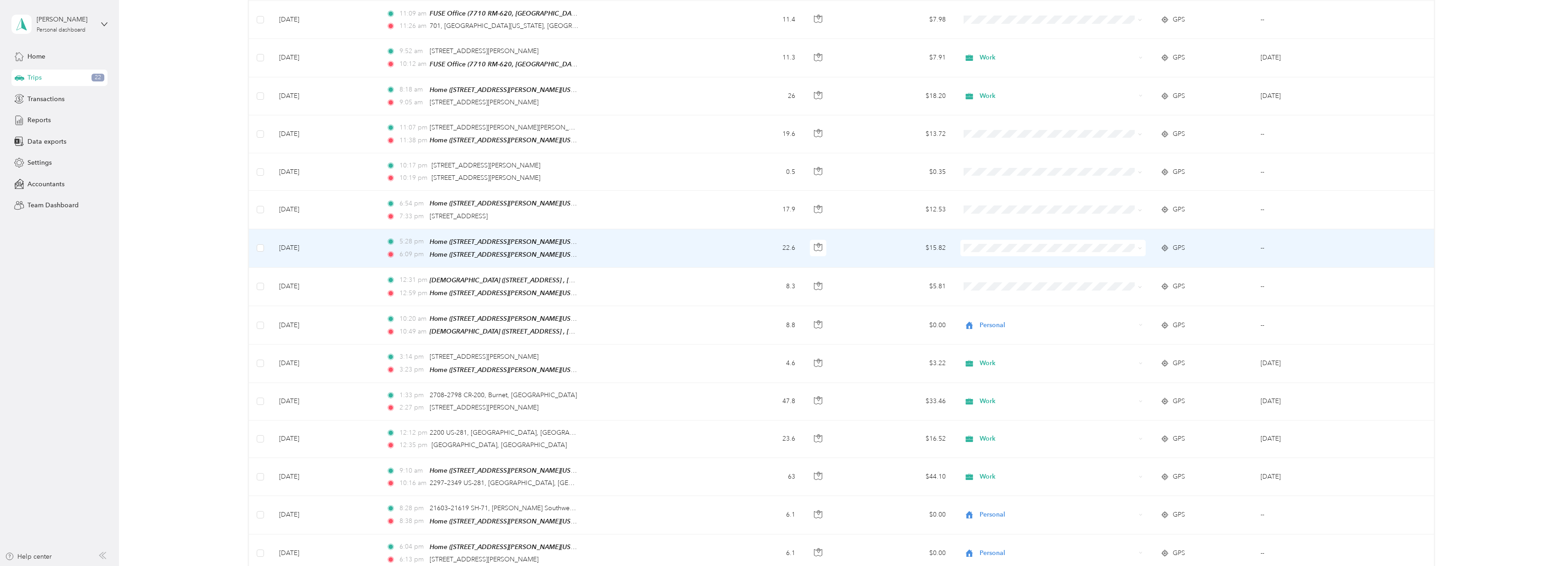
click at [897, 236] on td "$15.82" at bounding box center [903, 248] width 100 height 38
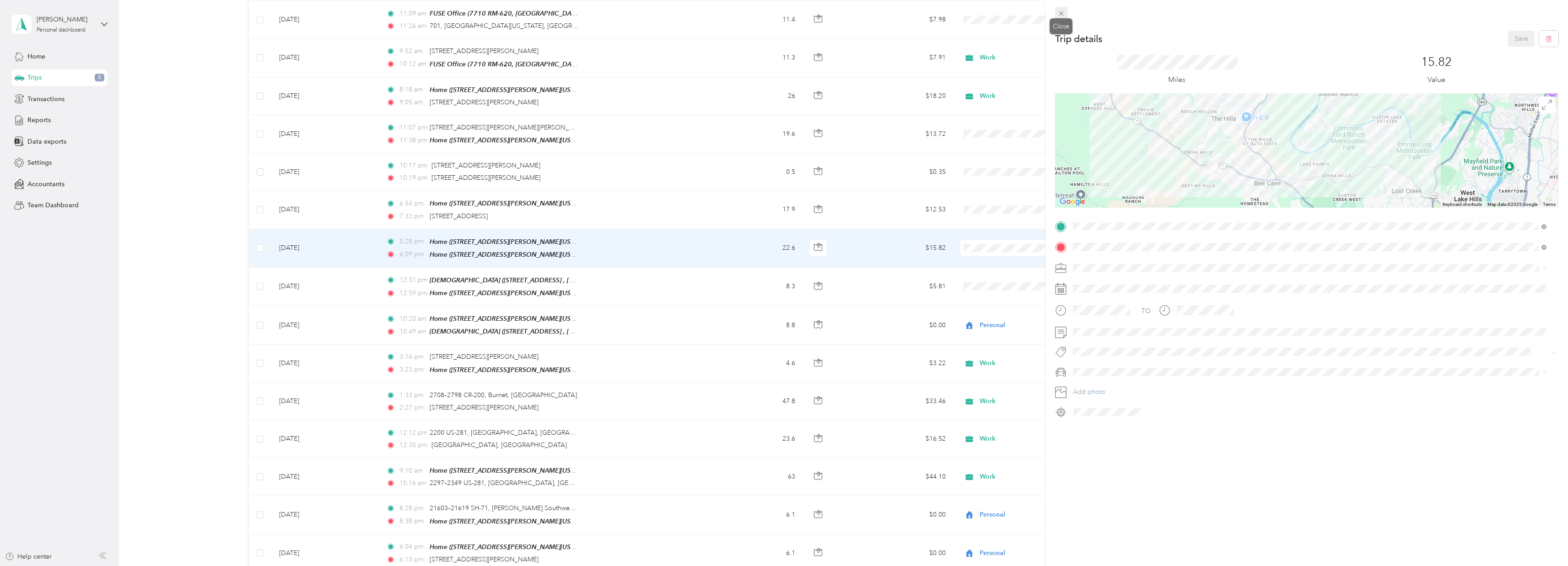
click at [1064, 14] on icon at bounding box center [1061, 13] width 8 height 8
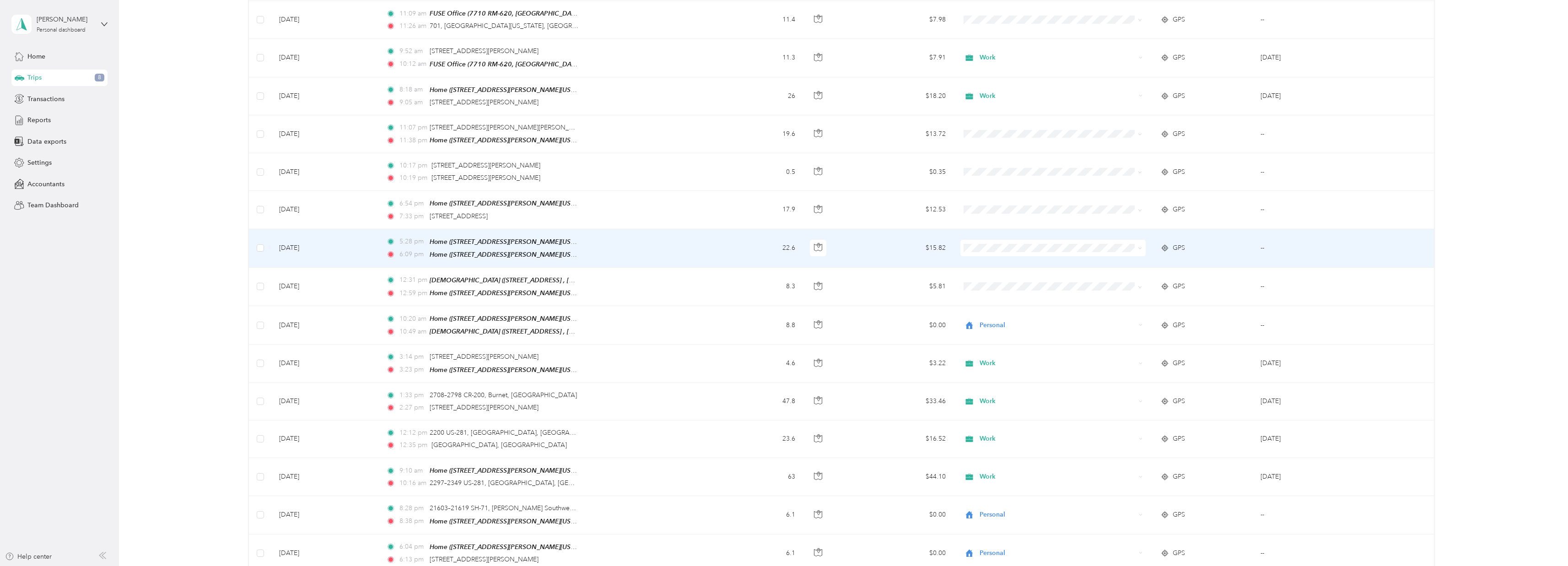
click at [1003, 270] on span "Personal" at bounding box center [1059, 273] width 156 height 10
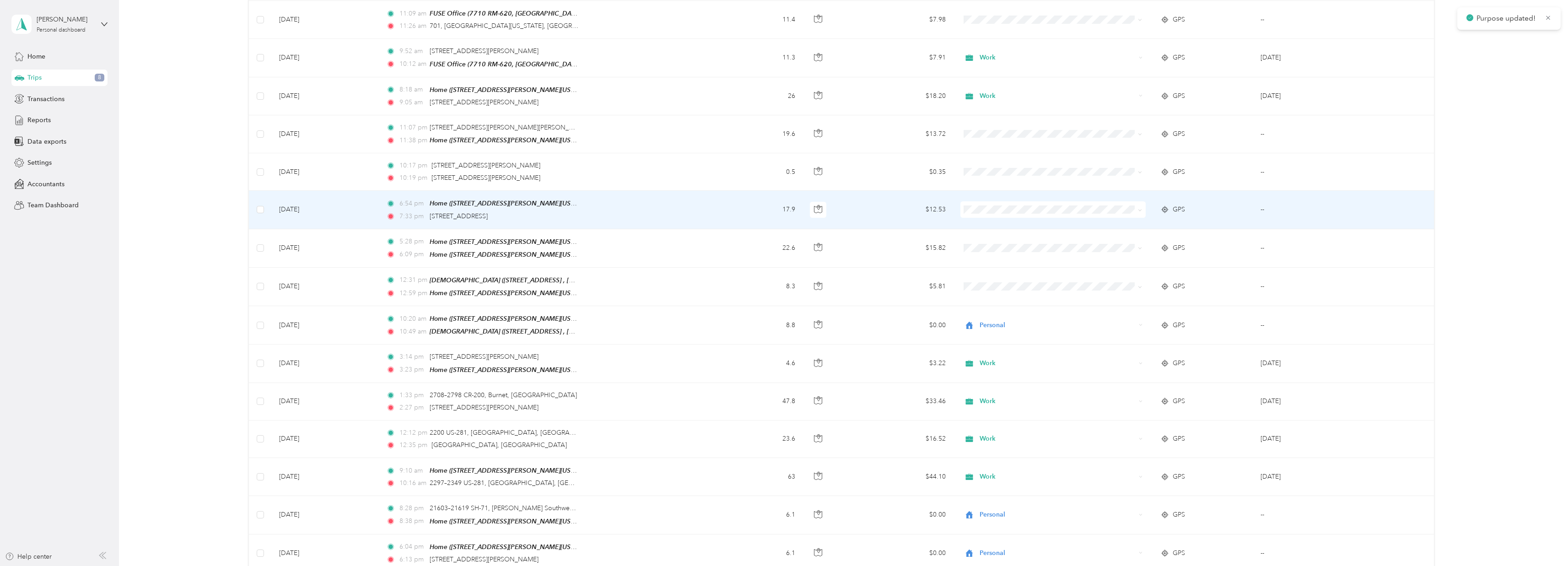
click at [1016, 234] on span "Personal" at bounding box center [1059, 236] width 156 height 10
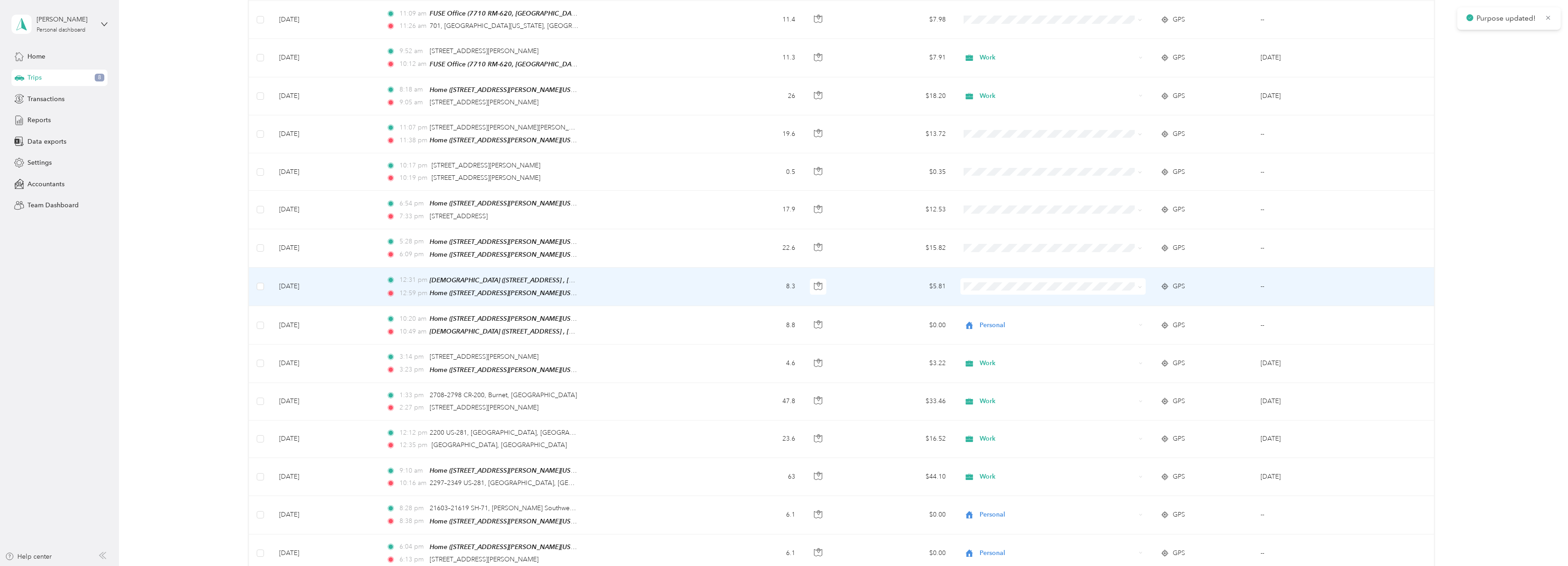
click at [1013, 304] on li "Personal" at bounding box center [1050, 309] width 185 height 16
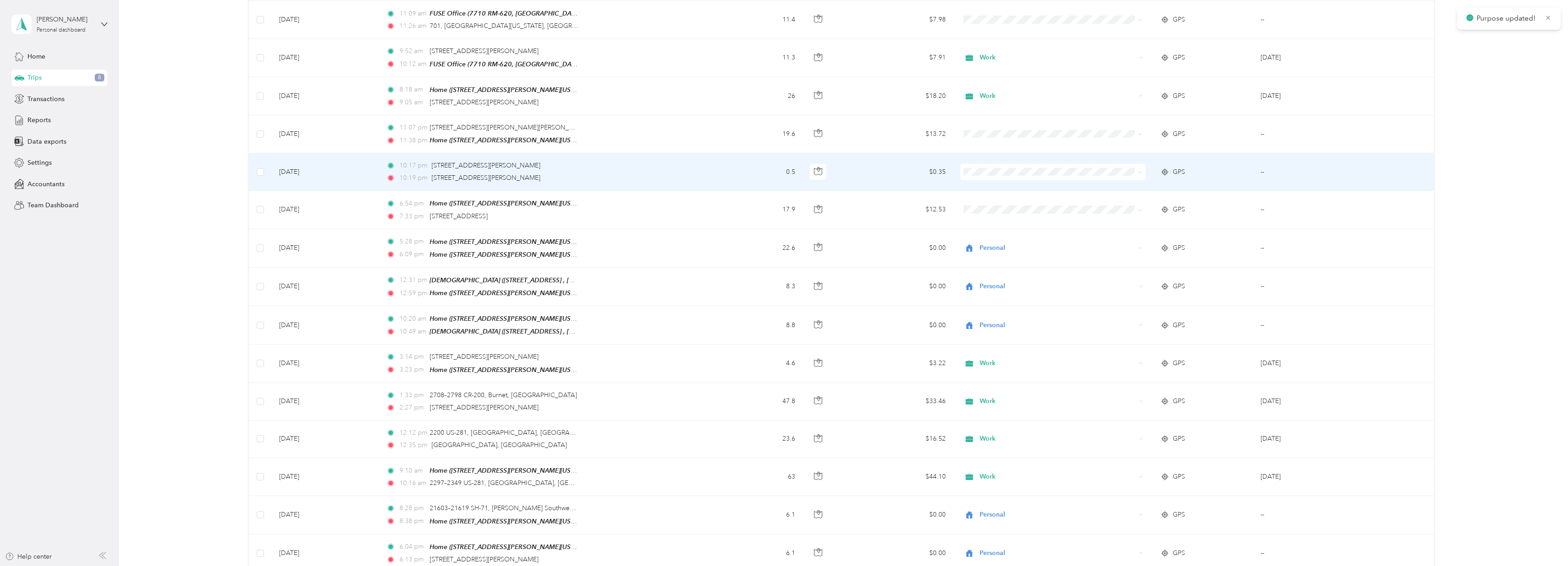
click at [1004, 192] on li "Personal" at bounding box center [1050, 198] width 185 height 16
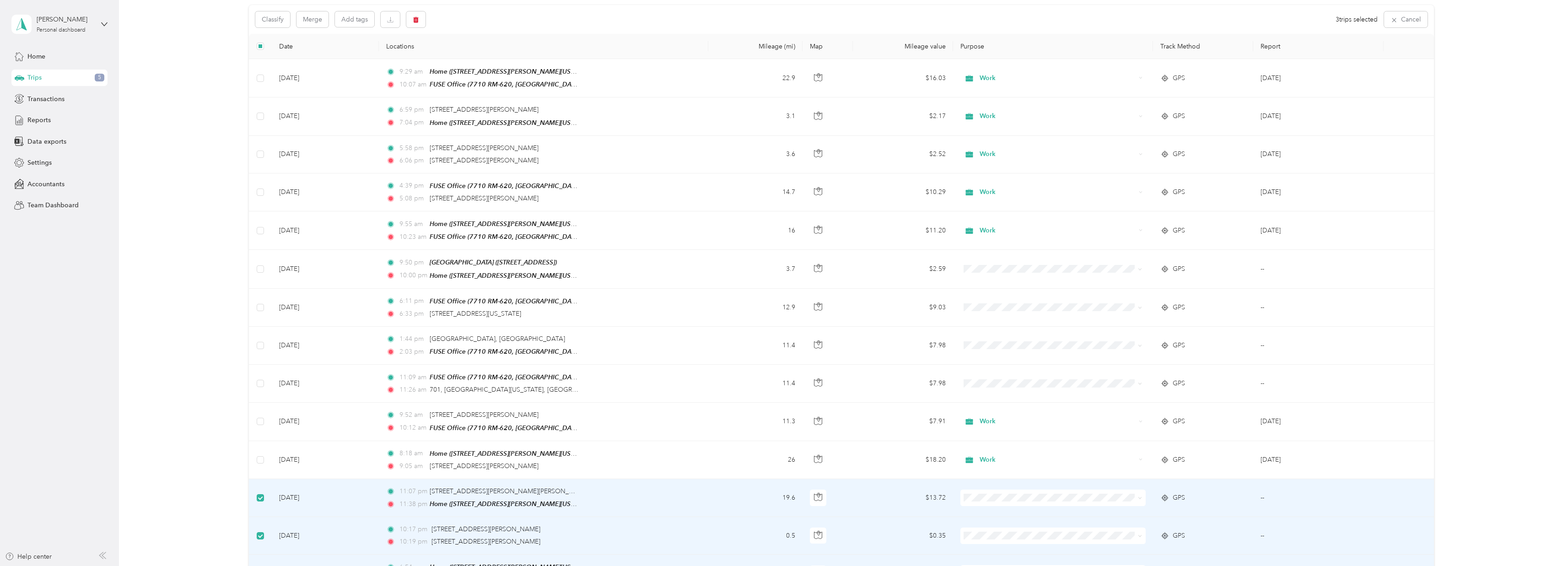
scroll to position [1, 0]
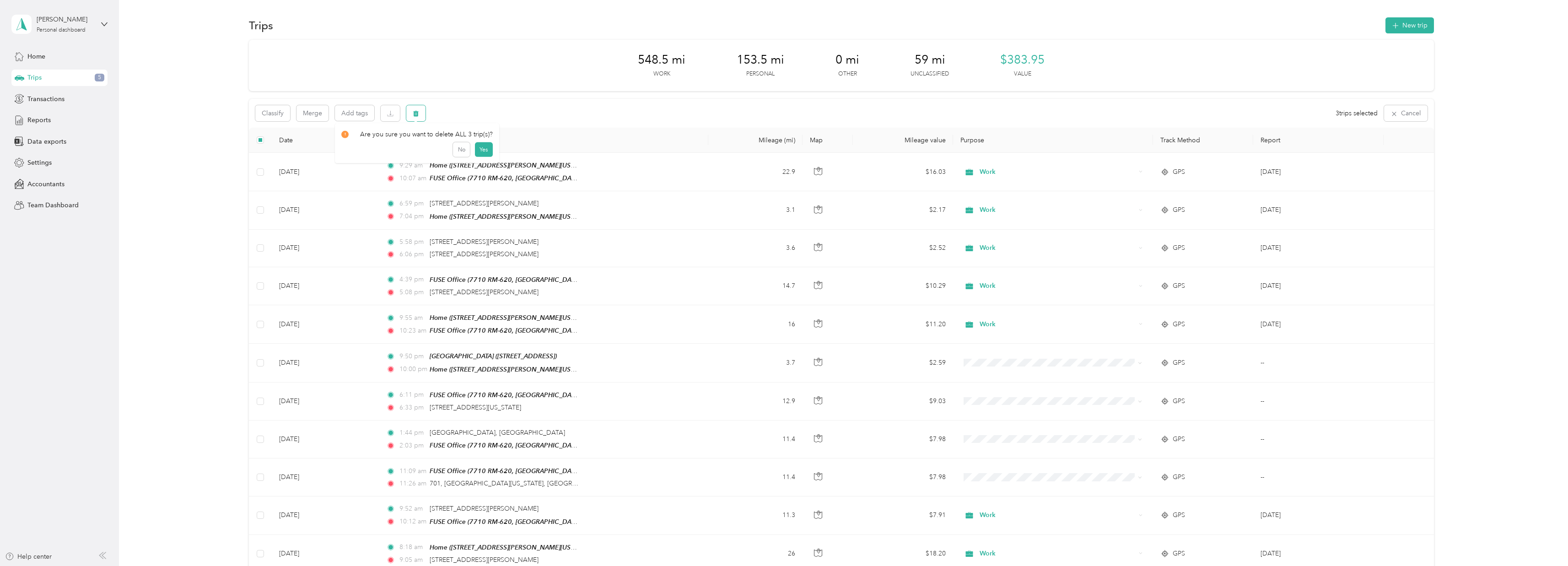
click at [423, 111] on button "button" at bounding box center [416, 113] width 19 height 16
click at [488, 152] on button "Yes" at bounding box center [483, 152] width 18 height 15
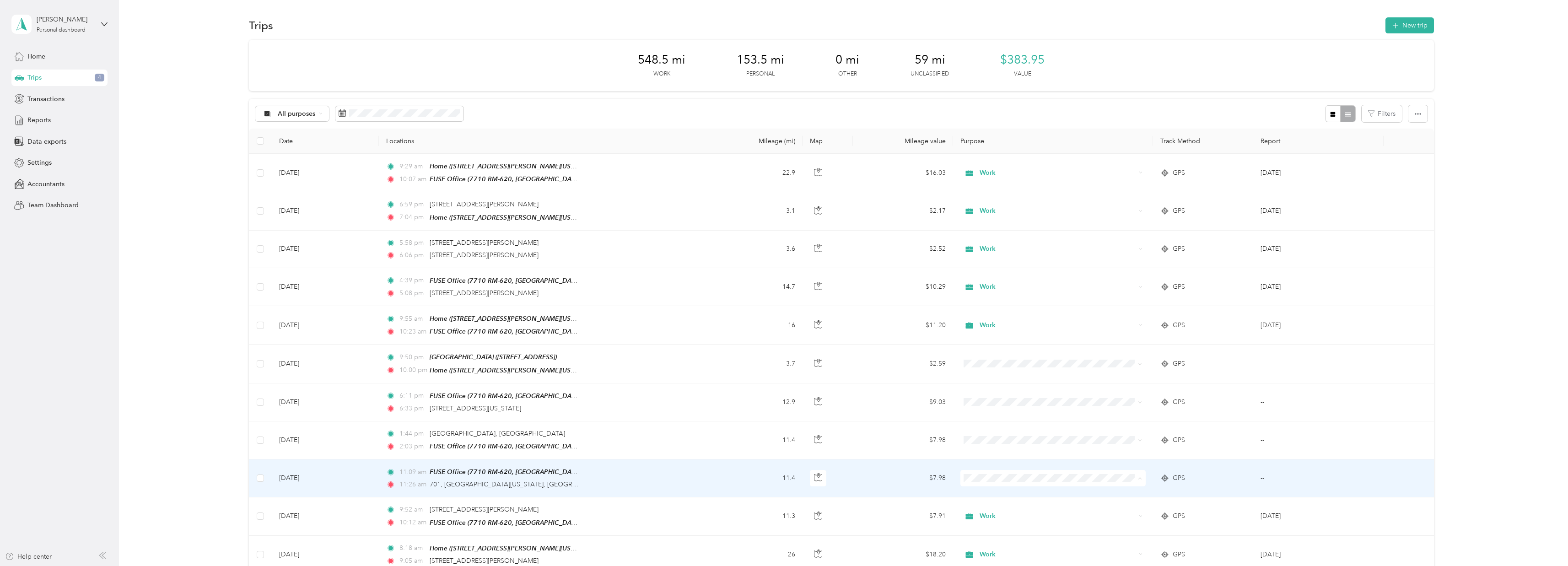
click at [1001, 363] on li "Work" at bounding box center [1050, 360] width 185 height 16
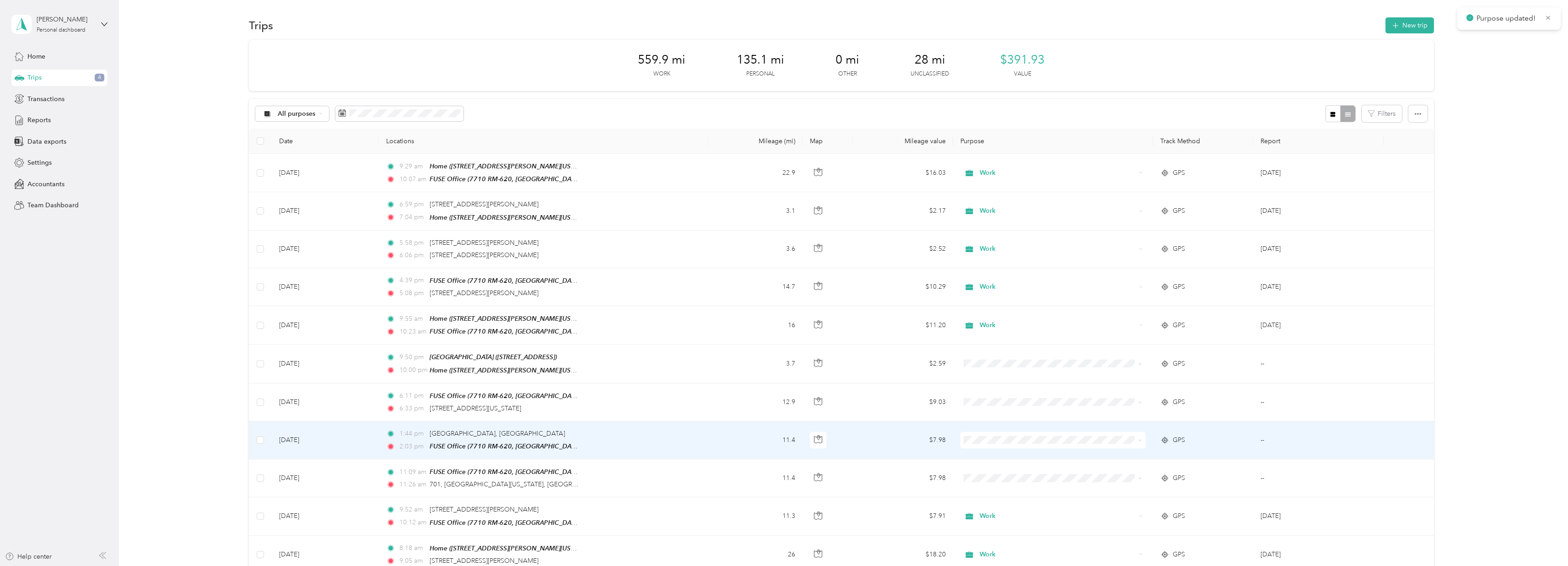
click at [999, 447] on li "Work" at bounding box center [1050, 453] width 185 height 16
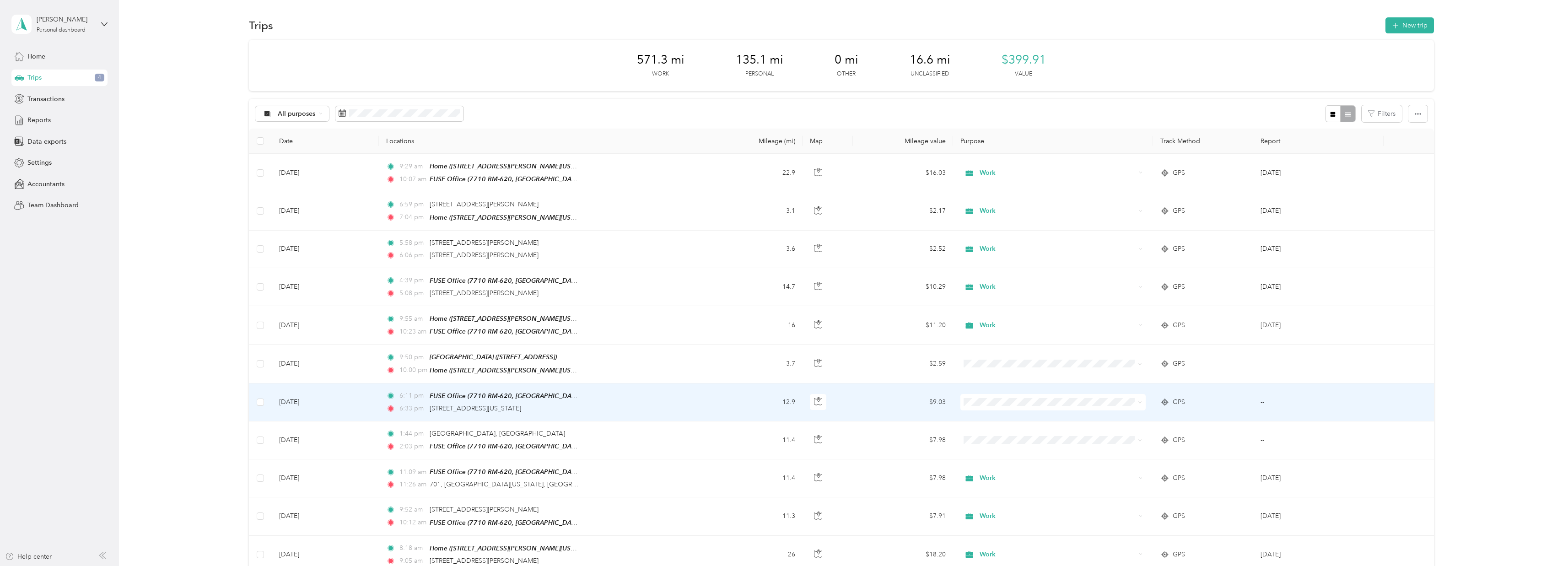
click at [670, 402] on td "6:11 pm FUSE Office ([STREET_ADDRESS]) 6:33 pm [STREET_ADDRESS][US_STATE]" at bounding box center [543, 402] width 329 height 38
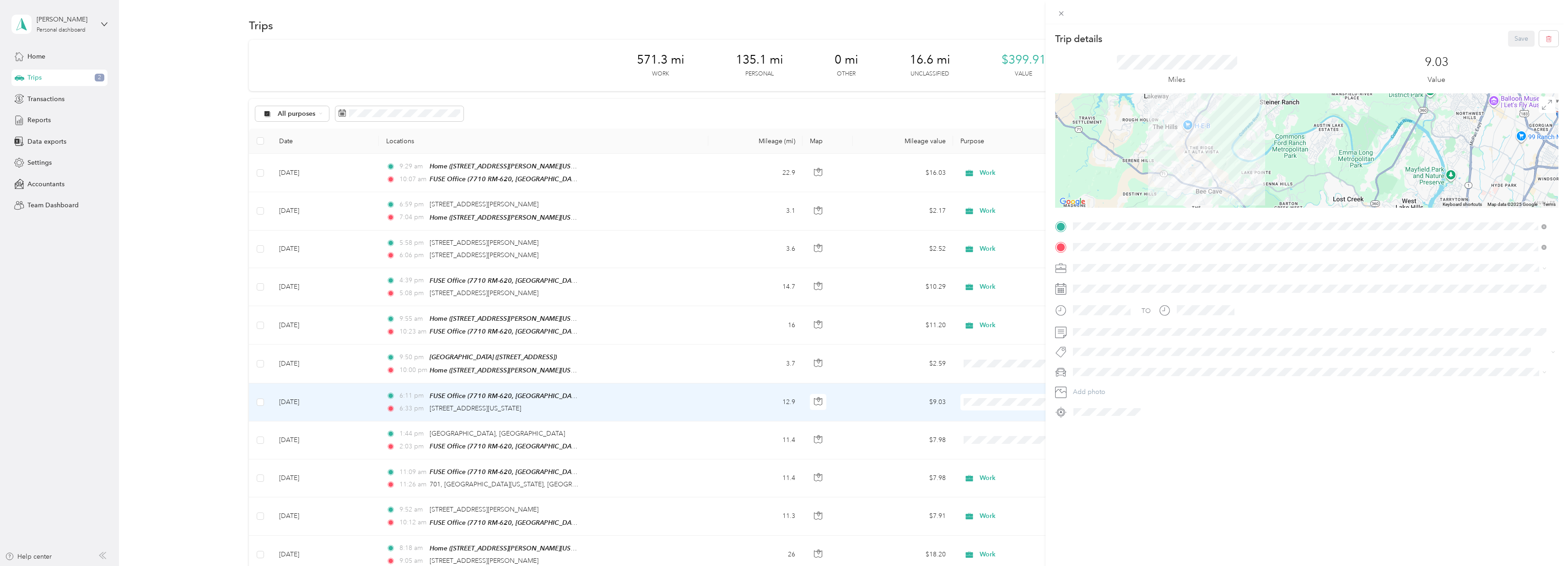
drag, startPoint x: 1177, startPoint y: 193, endPoint x: 1270, endPoint y: 50, distance: 170.6
click at [1270, 50] on div "Trip details Save This trip cannot be edited because it is either under review,…" at bounding box center [1306, 225] width 503 height 388
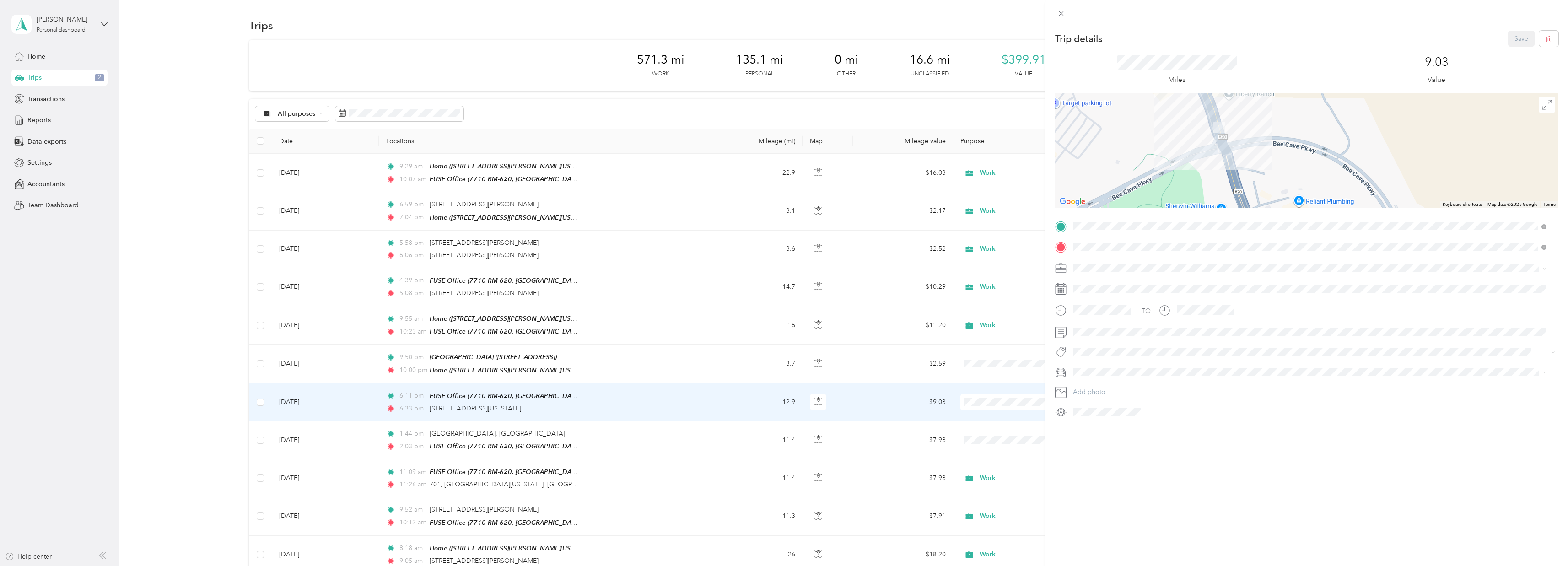
click at [996, 395] on div "Trip details Save This trip cannot be edited because it is either under review,…" at bounding box center [784, 283] width 1568 height 566
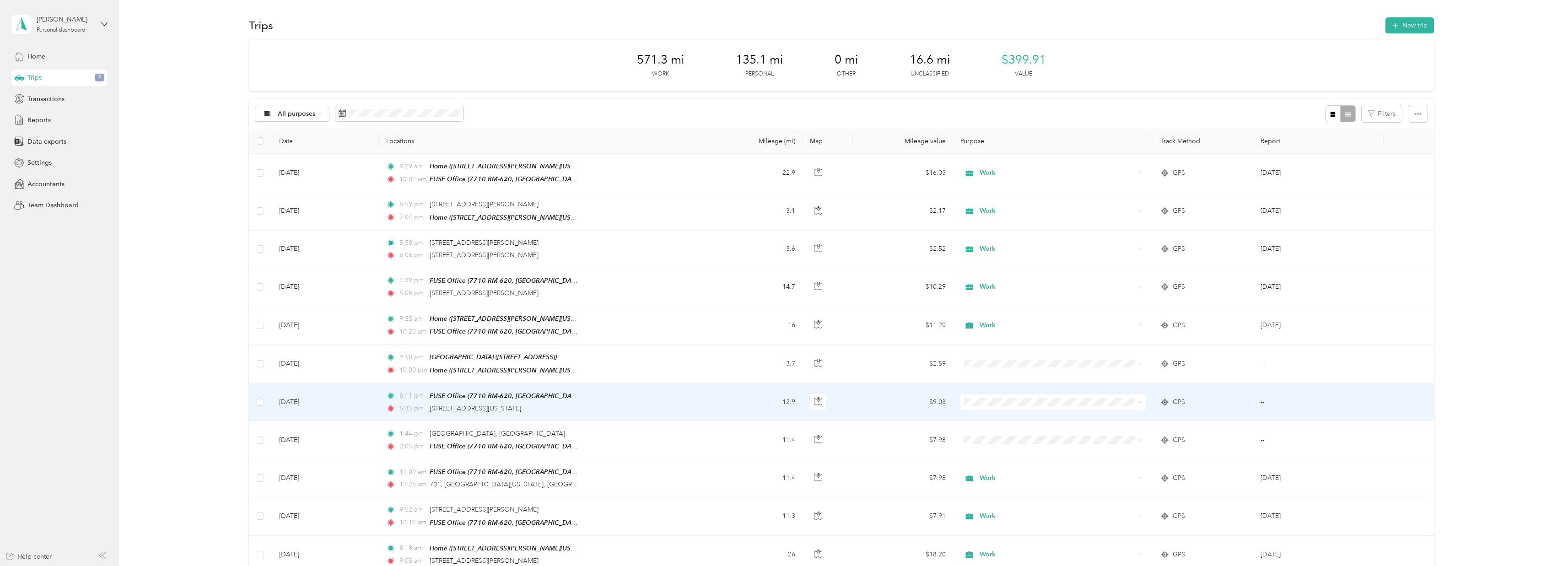
click at [999, 433] on li "Personal" at bounding box center [1050, 428] width 185 height 16
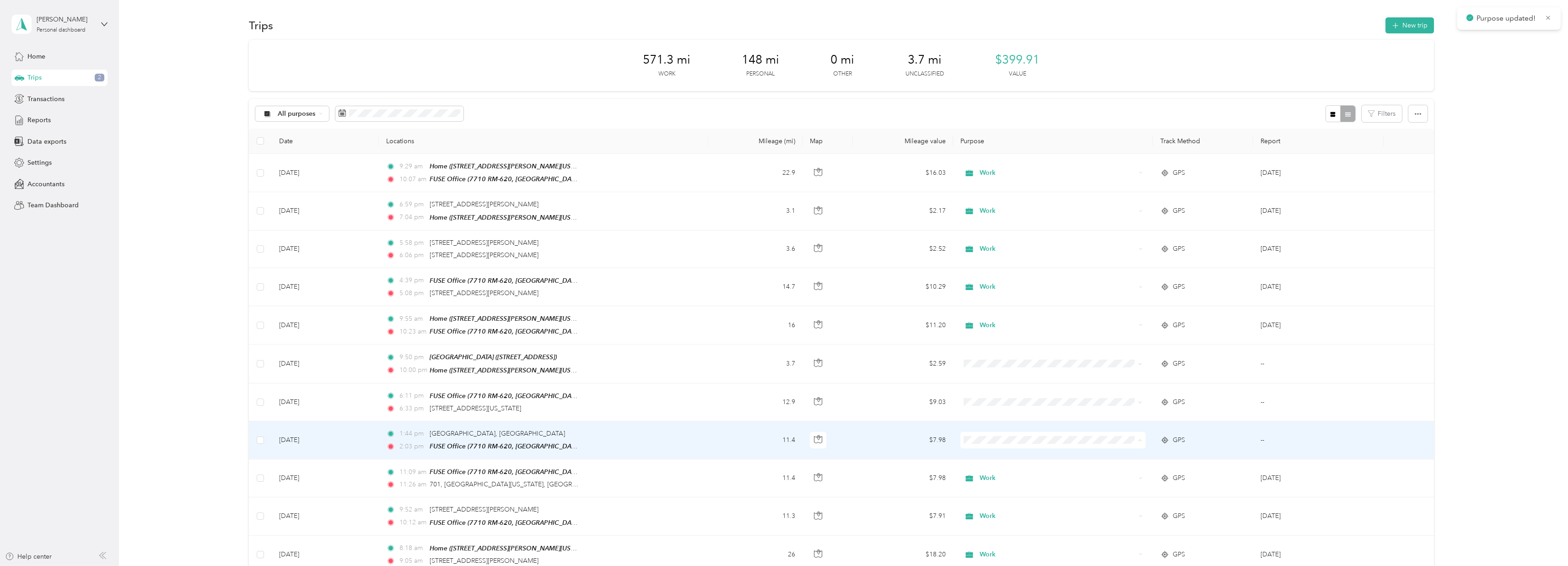
click at [1009, 448] on span "Work" at bounding box center [1059, 453] width 156 height 10
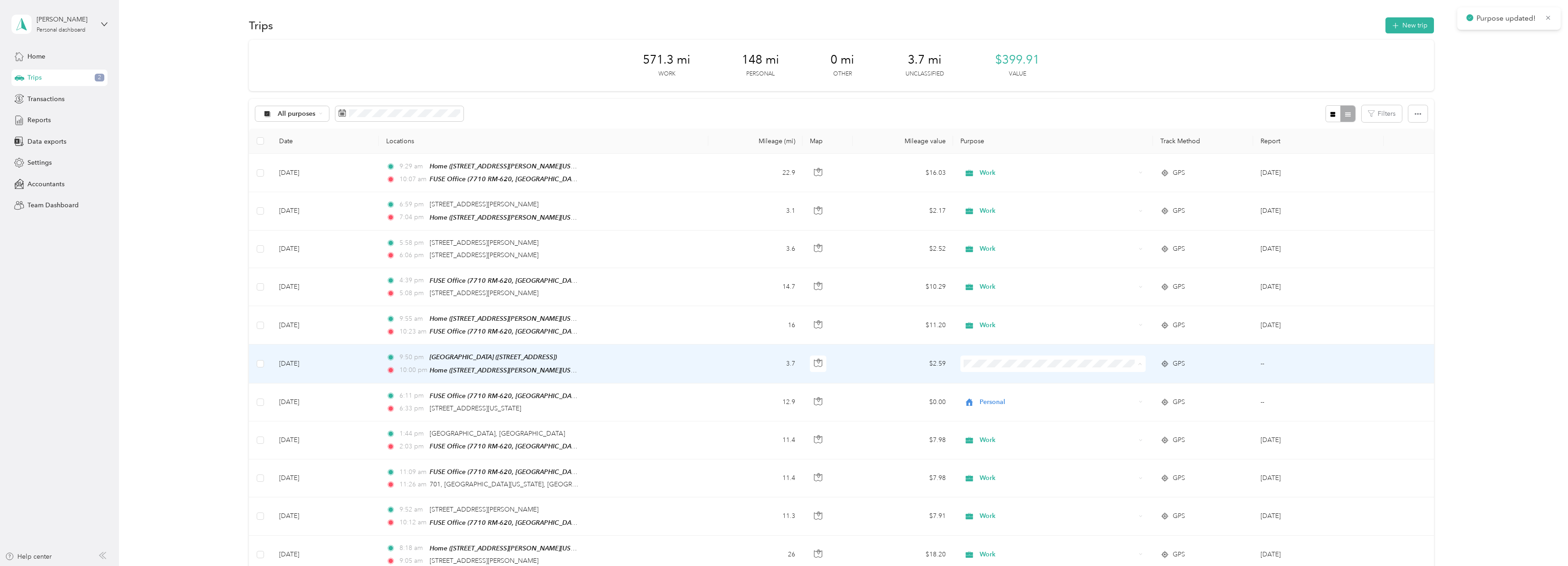
click at [1016, 391] on span "Personal" at bounding box center [1059, 394] width 156 height 10
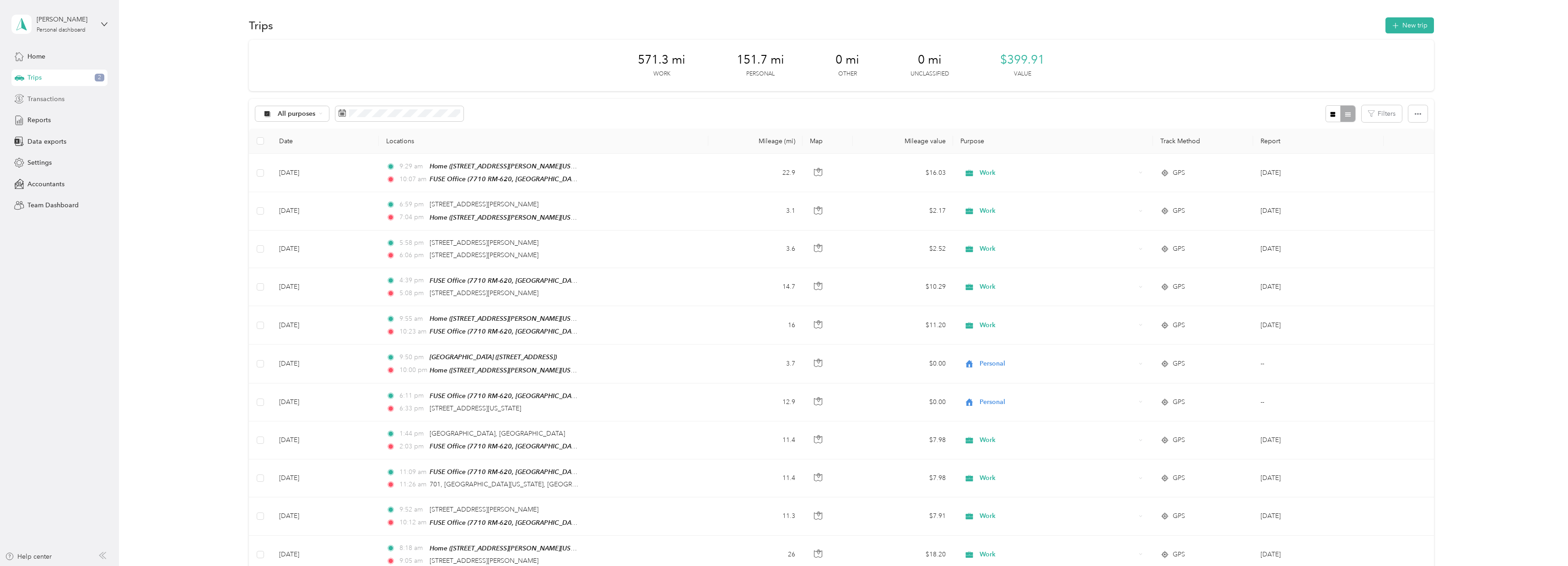
click at [49, 99] on span "Transactions" at bounding box center [46, 99] width 37 height 10
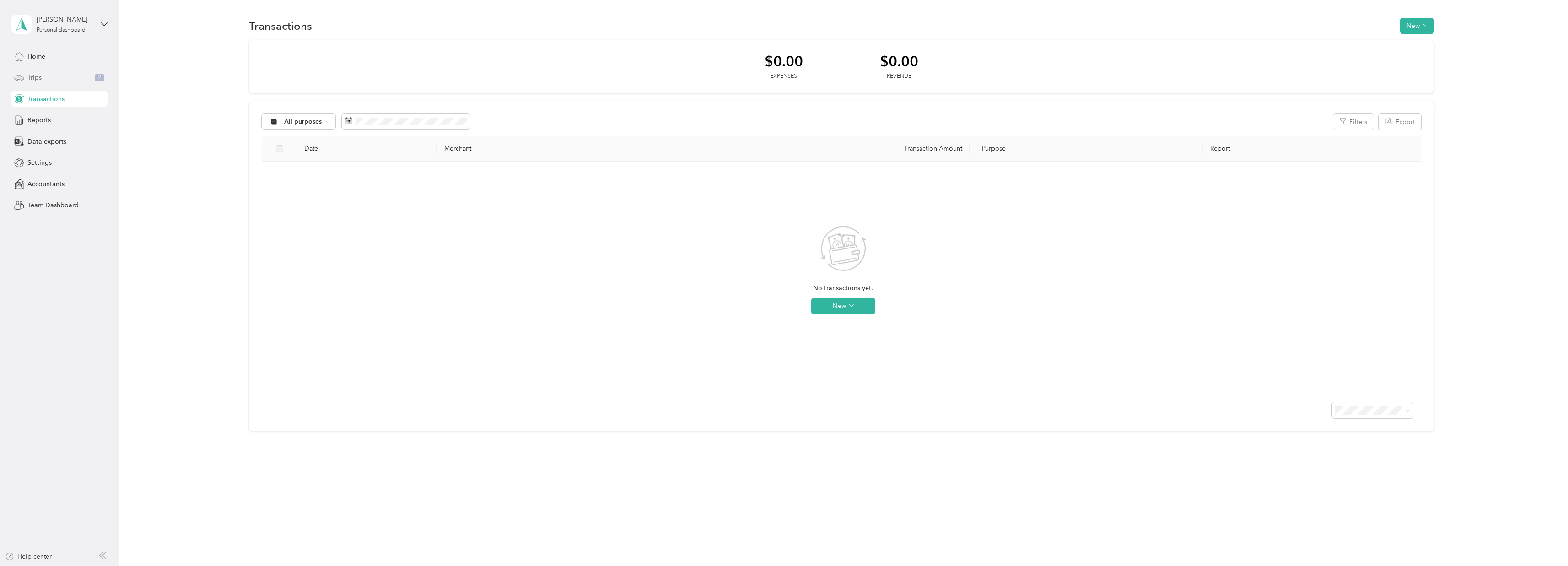
click at [43, 75] on div "Trips 2" at bounding box center [60, 77] width 96 height 16
